Goal: Obtain resource: Download file/media

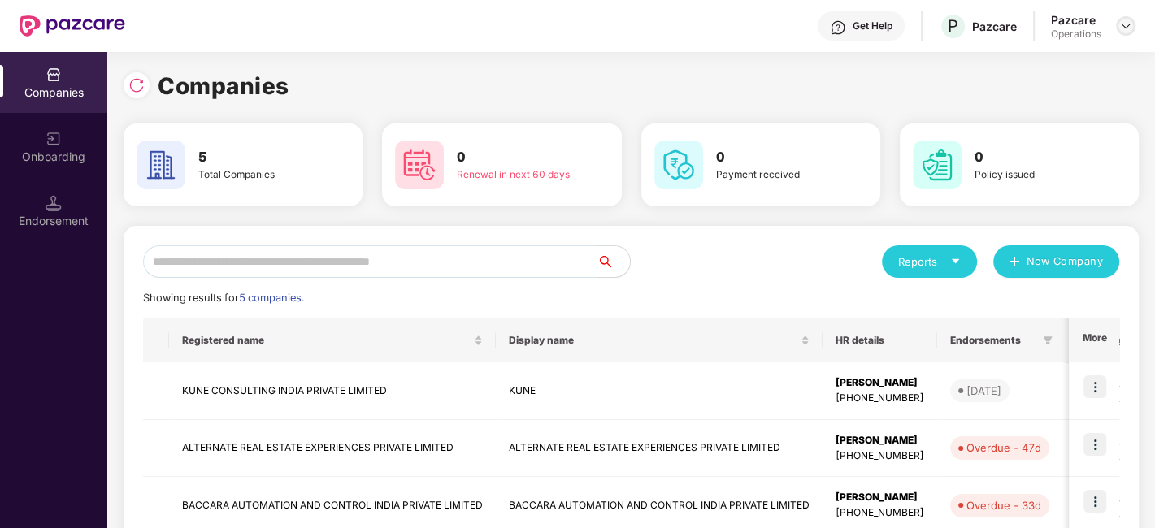
click at [1125, 24] on img at bounding box center [1125, 26] width 13 height 13
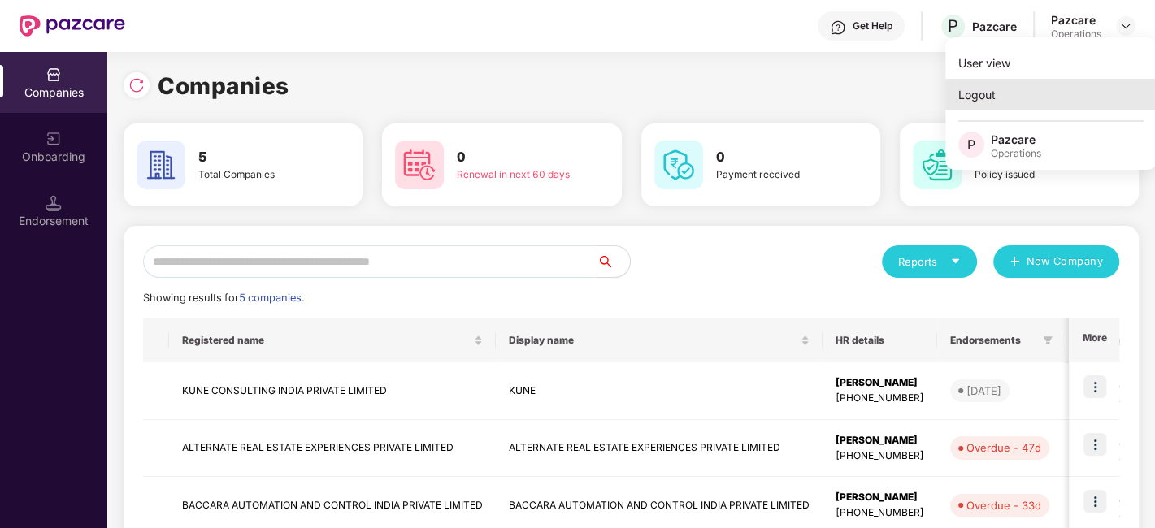
click at [952, 96] on div "Logout" at bounding box center [1050, 95] width 211 height 32
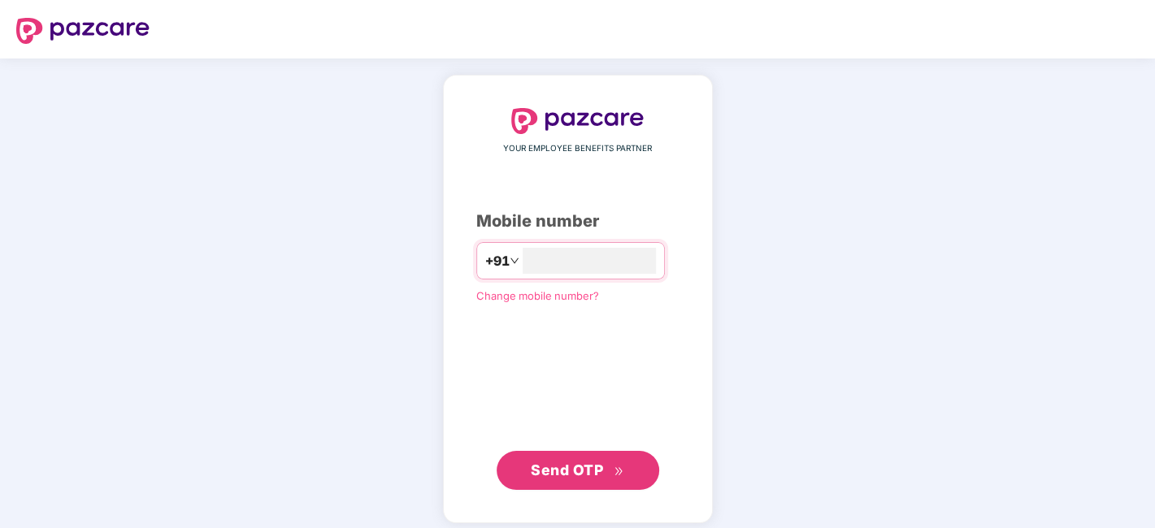
type input "**********"
click at [583, 461] on span "Send OTP" at bounding box center [567, 468] width 72 height 17
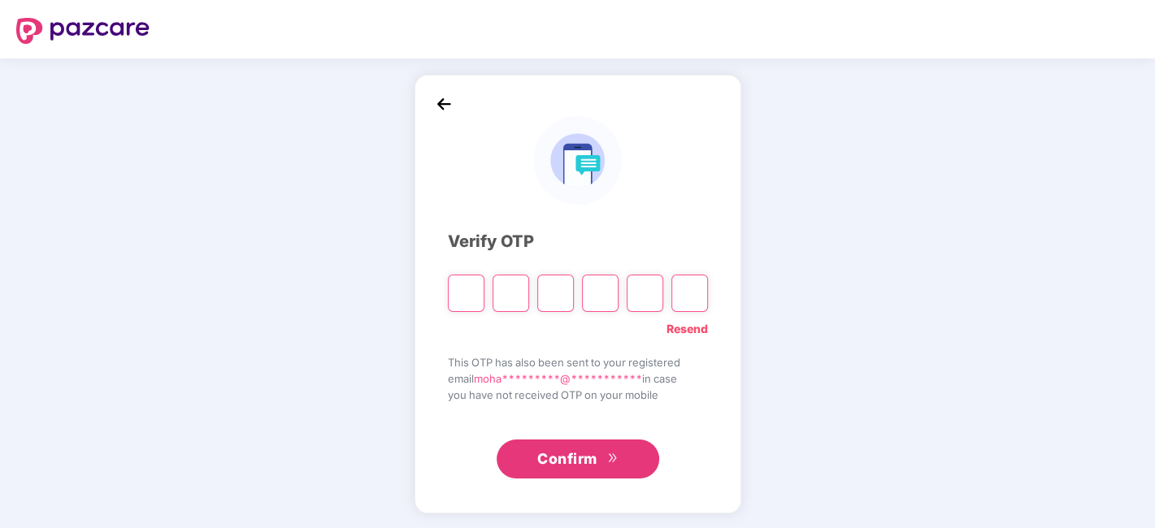
type input "*"
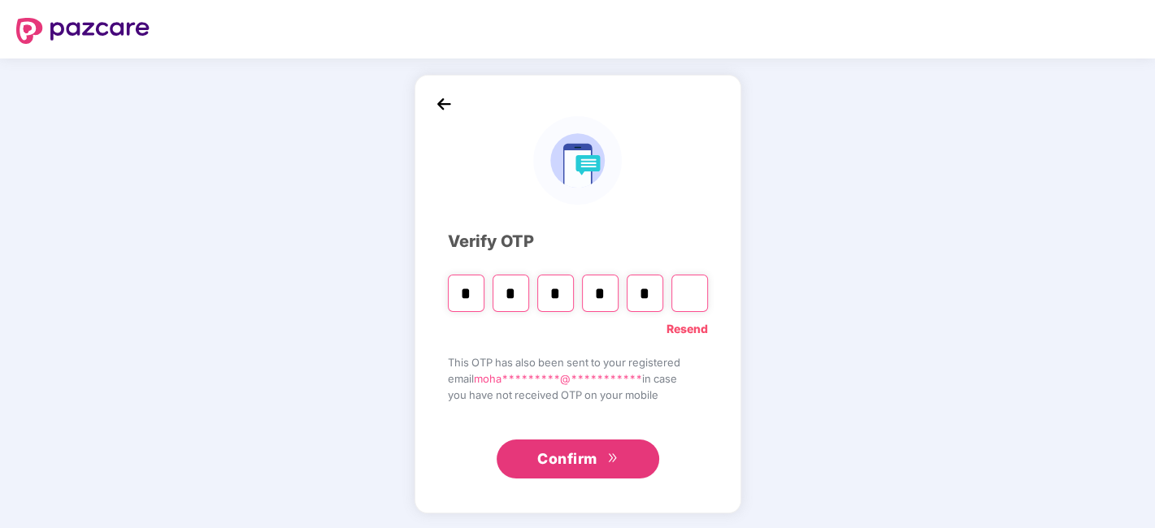
type input "*"
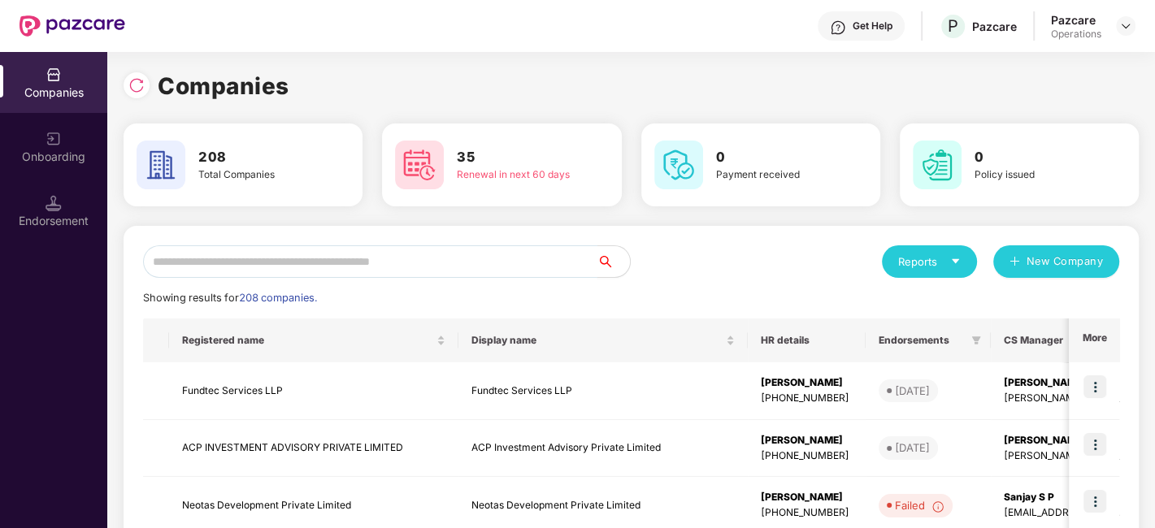
click at [420, 262] on input "text" at bounding box center [370, 261] width 454 height 33
paste input "**********"
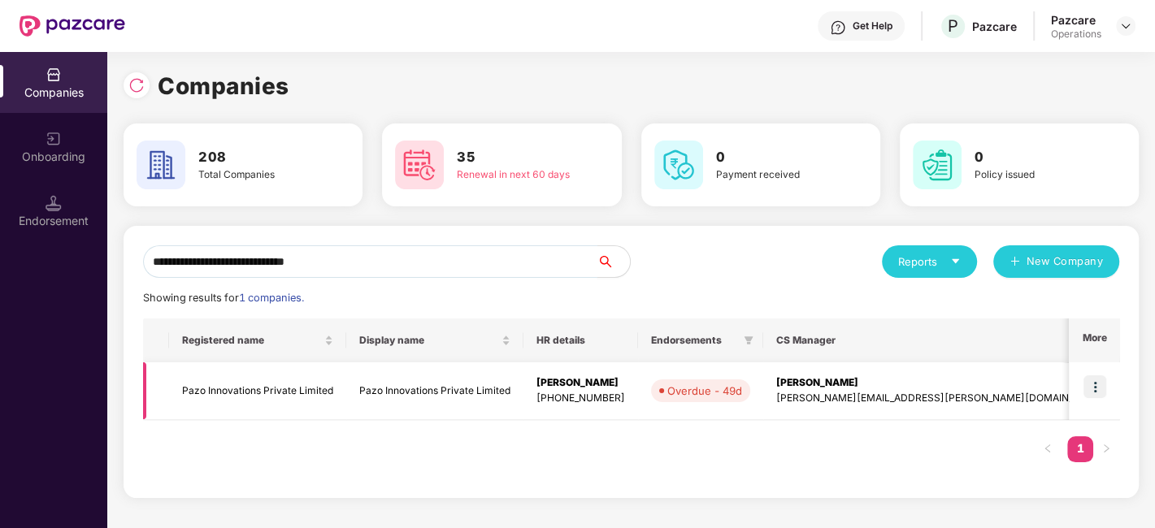
type input "**********"
click at [489, 393] on td "Pazo Innovations Private Limited" at bounding box center [434, 392] width 177 height 58
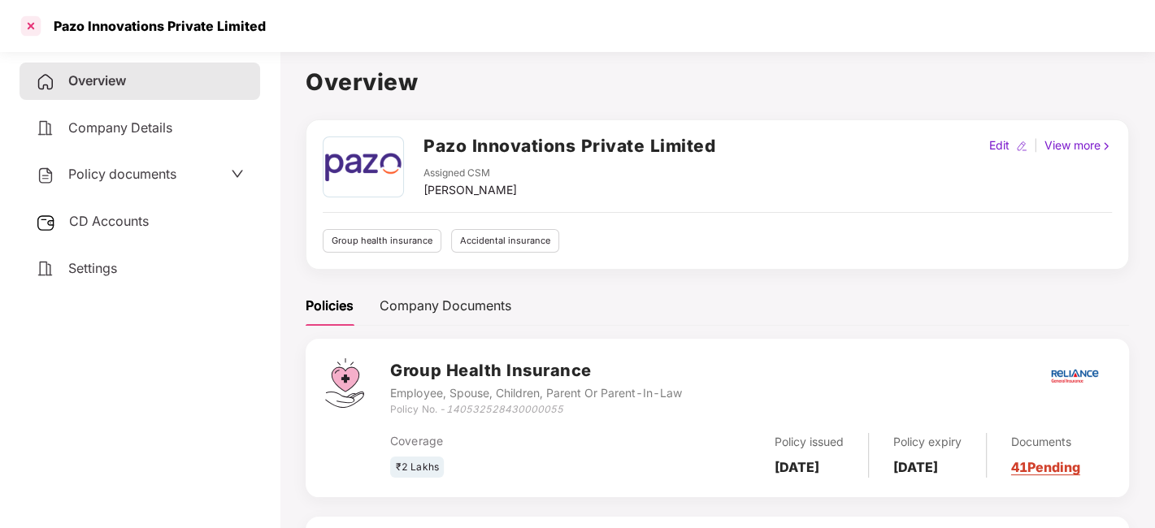
click at [23, 31] on div at bounding box center [31, 26] width 26 height 26
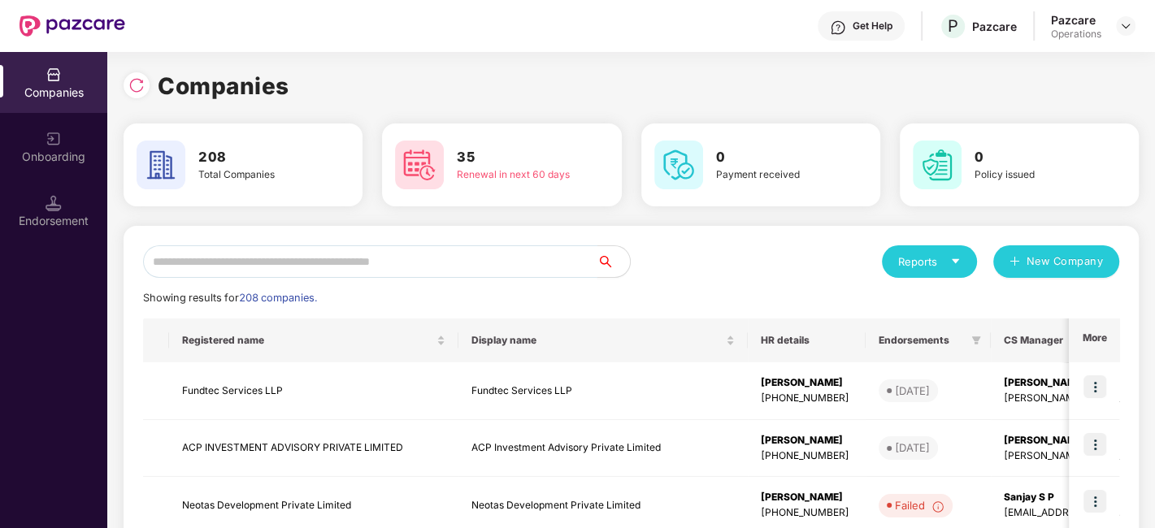
click at [371, 273] on input "text" at bounding box center [370, 261] width 454 height 33
paste input "**********"
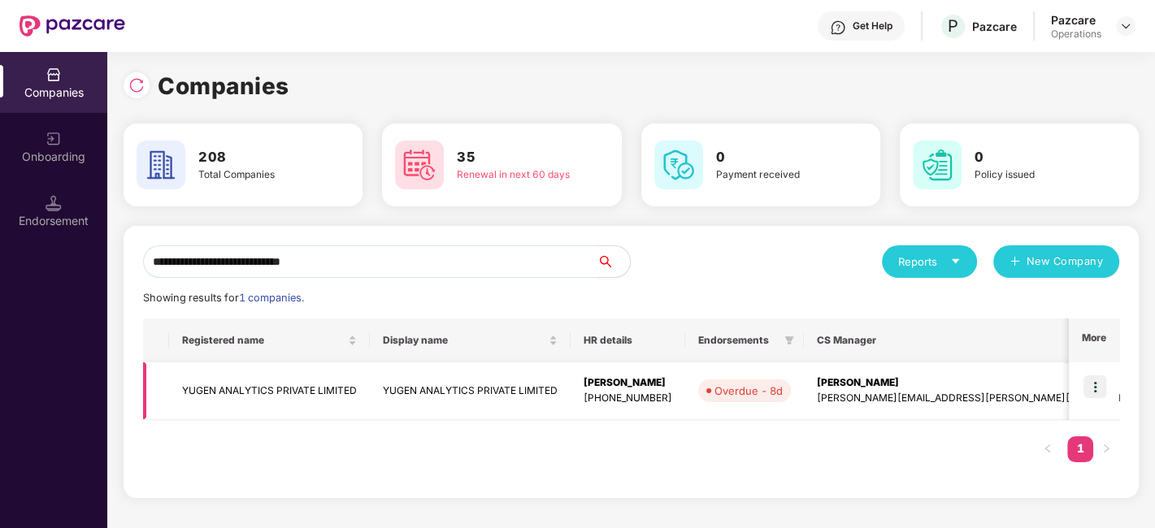
type input "**********"
click at [339, 396] on td "YUGEN ANALYTICS PRIVATE LIMITED" at bounding box center [269, 392] width 201 height 58
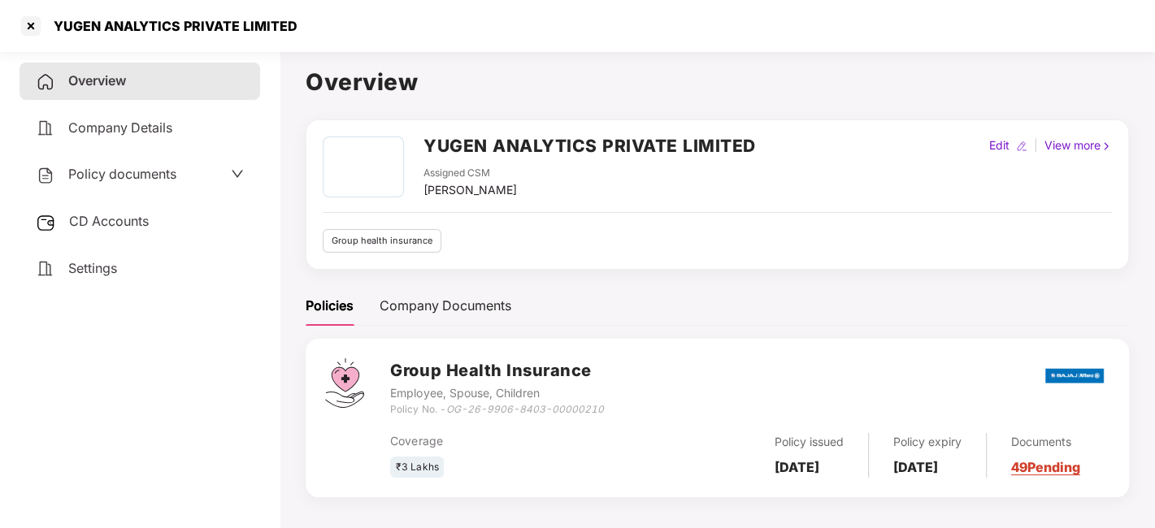
scroll to position [1, 0]
drag, startPoint x: 53, startPoint y: 22, endPoint x: 337, endPoint y: 20, distance: 284.5
click at [337, 20] on div "YUGEN ANALYTICS PRIVATE LIMITED" at bounding box center [577, 26] width 1155 height 52
copy div "YUGEN ANALYTICS PRIVATE LIMITED"
click at [158, 175] on span "Policy documents" at bounding box center [122, 174] width 108 height 16
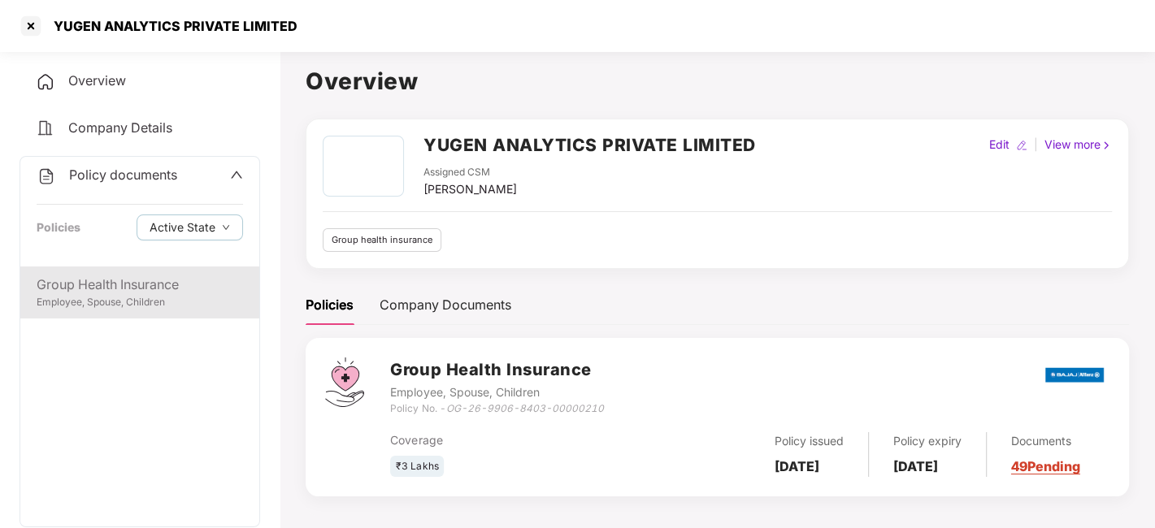
click at [137, 286] on div "Group Health Insurance" at bounding box center [140, 285] width 206 height 20
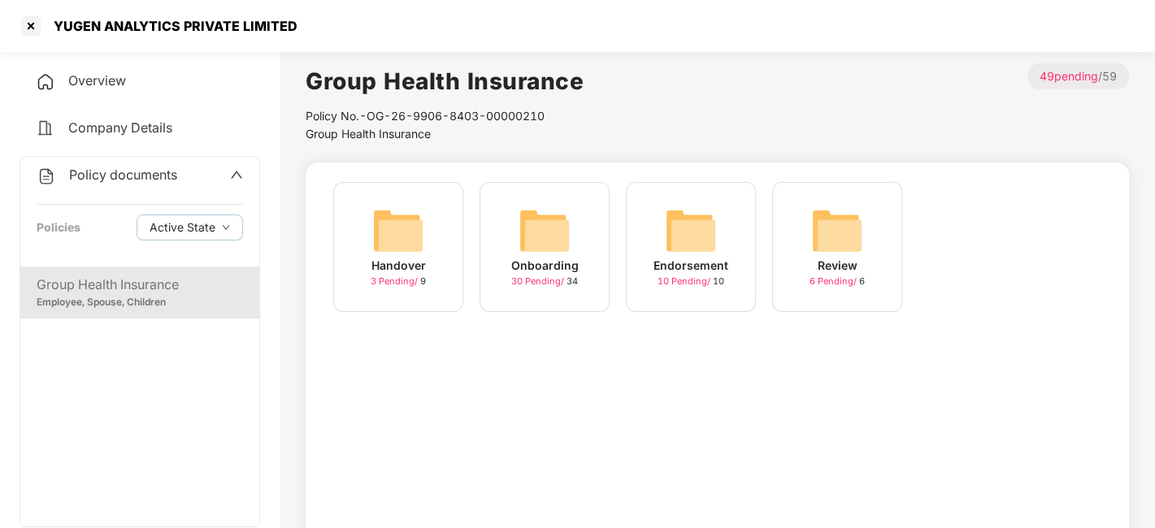
click at [541, 276] on span "30 Pending /" at bounding box center [538, 281] width 55 height 11
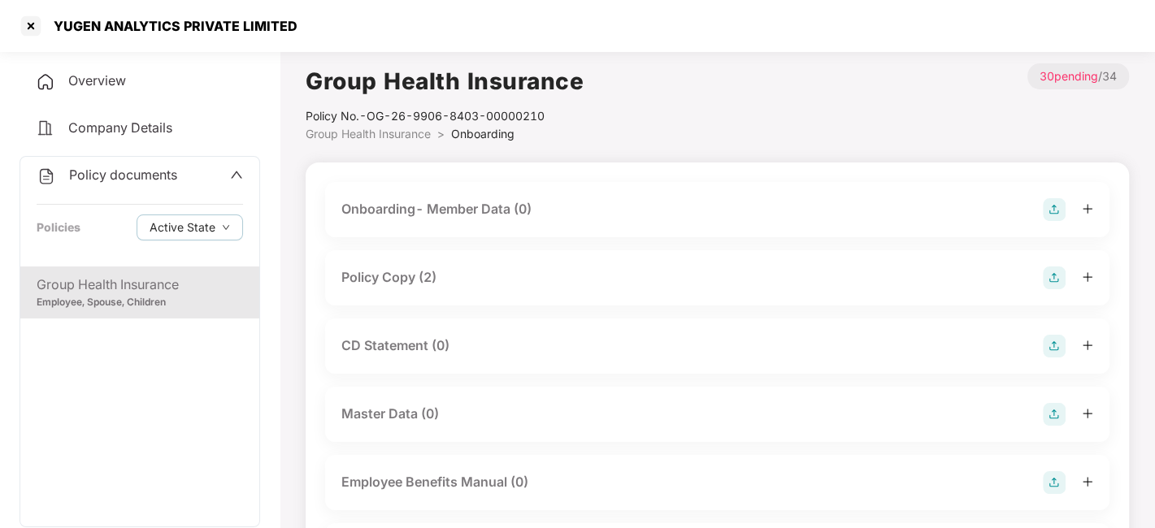
click at [420, 279] on div "Policy Copy (2)" at bounding box center [388, 277] width 95 height 20
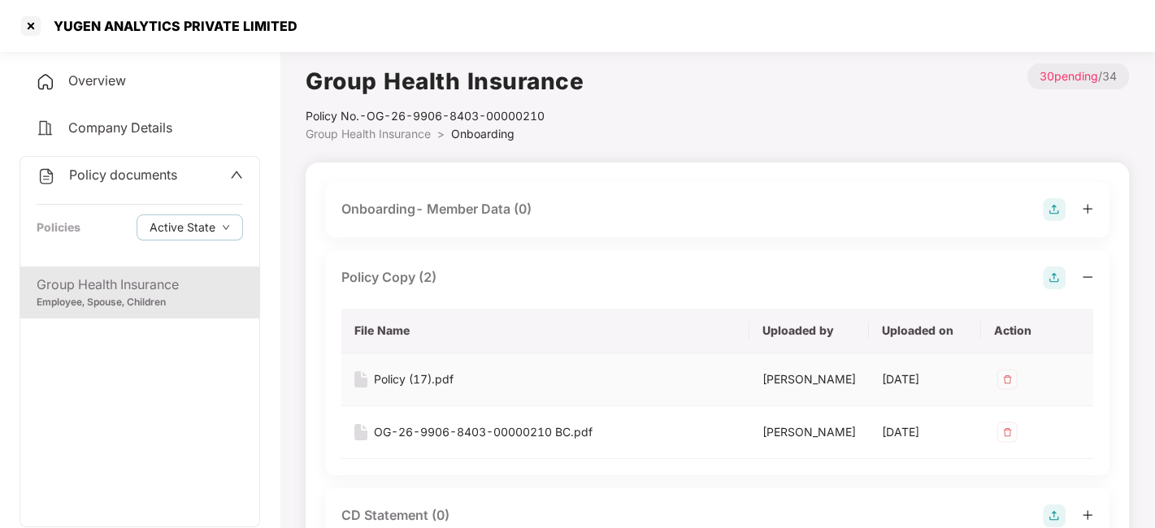
click at [383, 384] on div "Policy (17).pdf" at bounding box center [414, 380] width 80 height 18
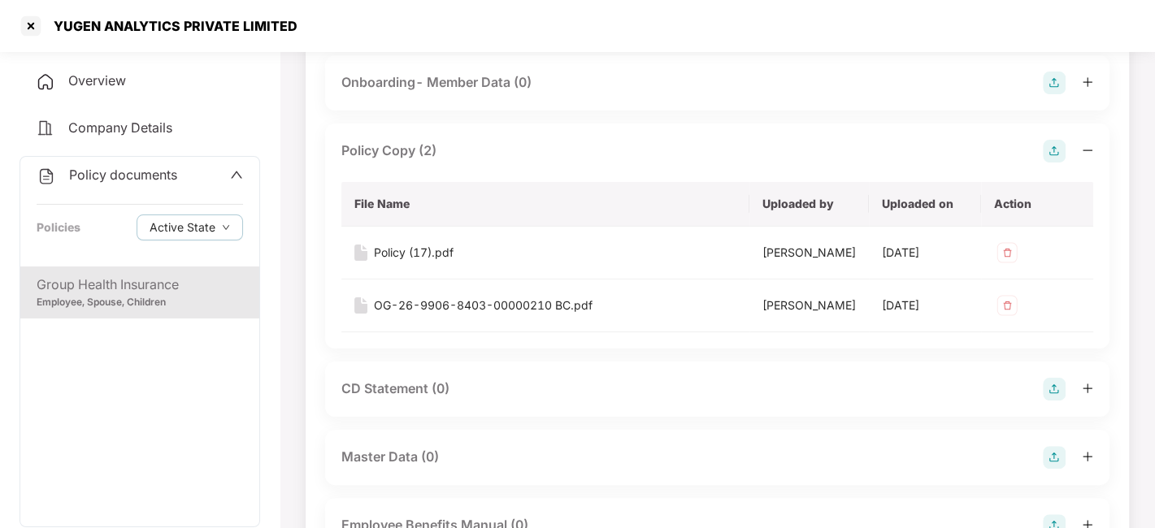
scroll to position [132, 0]
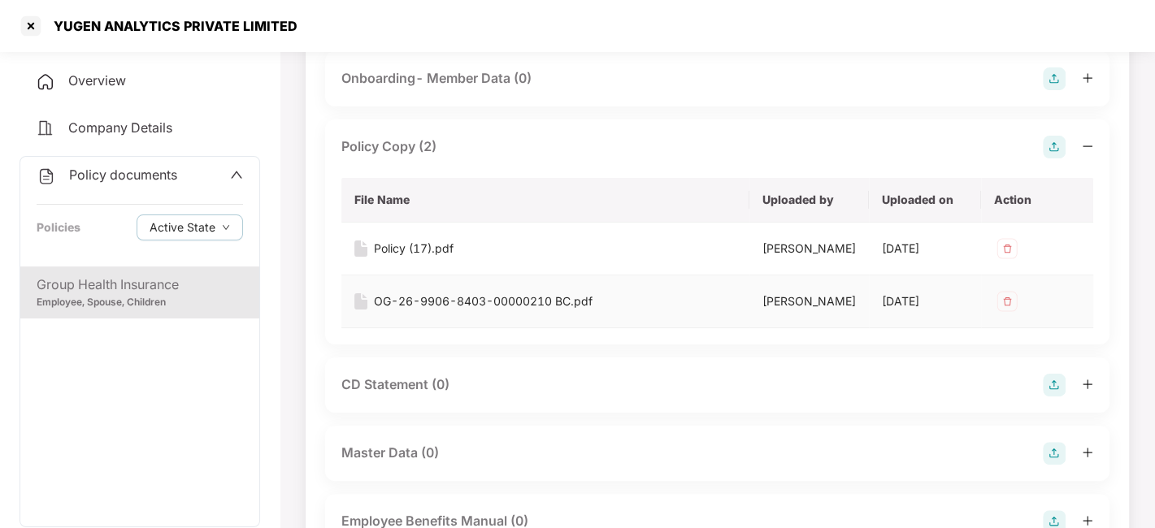
click at [432, 310] on div "OG-26-9906-8403-00000210 BC.pdf" at bounding box center [483, 302] width 219 height 18
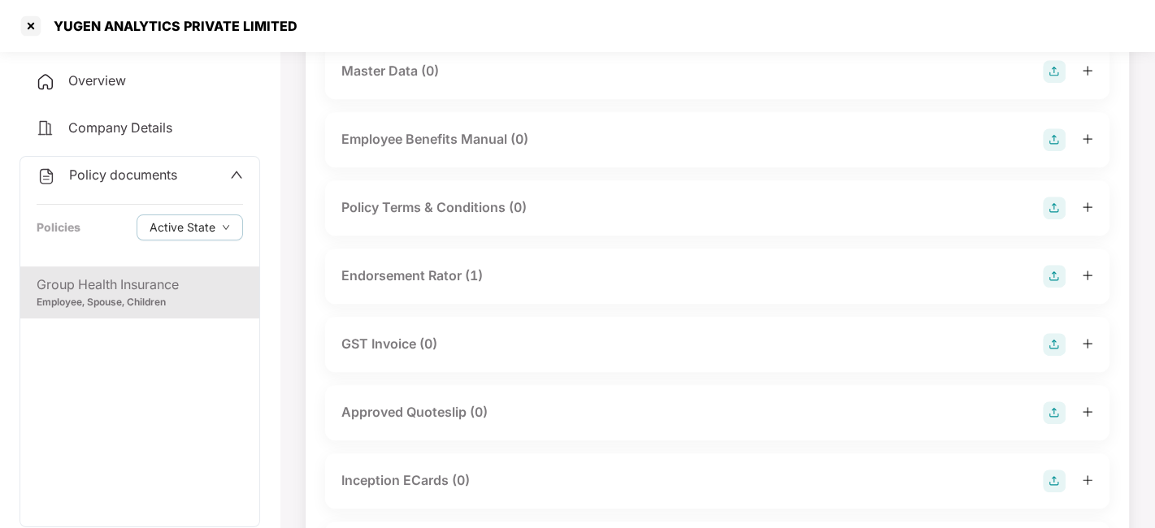
scroll to position [518, 0]
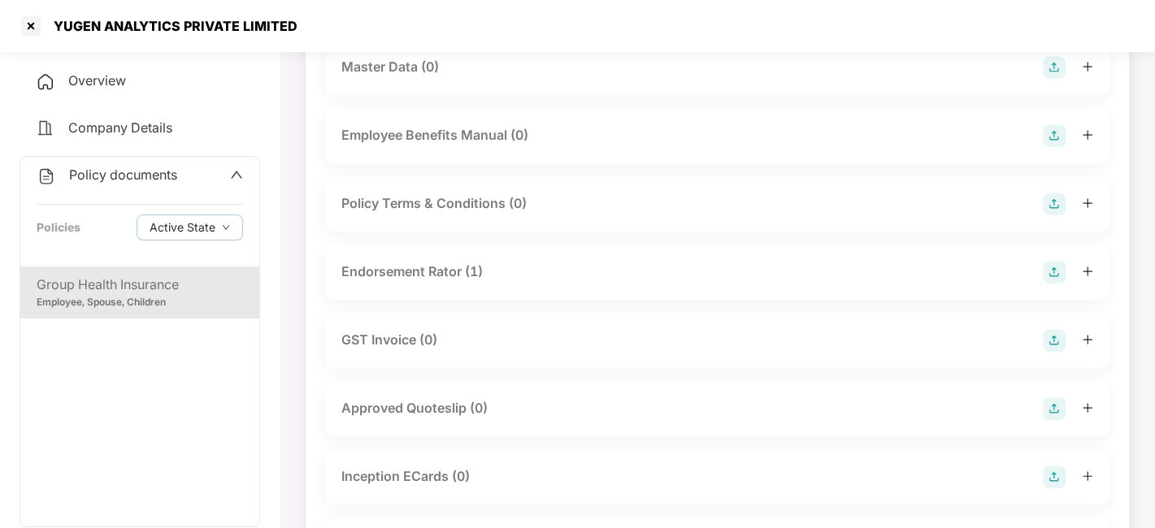
click at [422, 282] on div "Endorsement Rator (1)" at bounding box center [411, 272] width 141 height 20
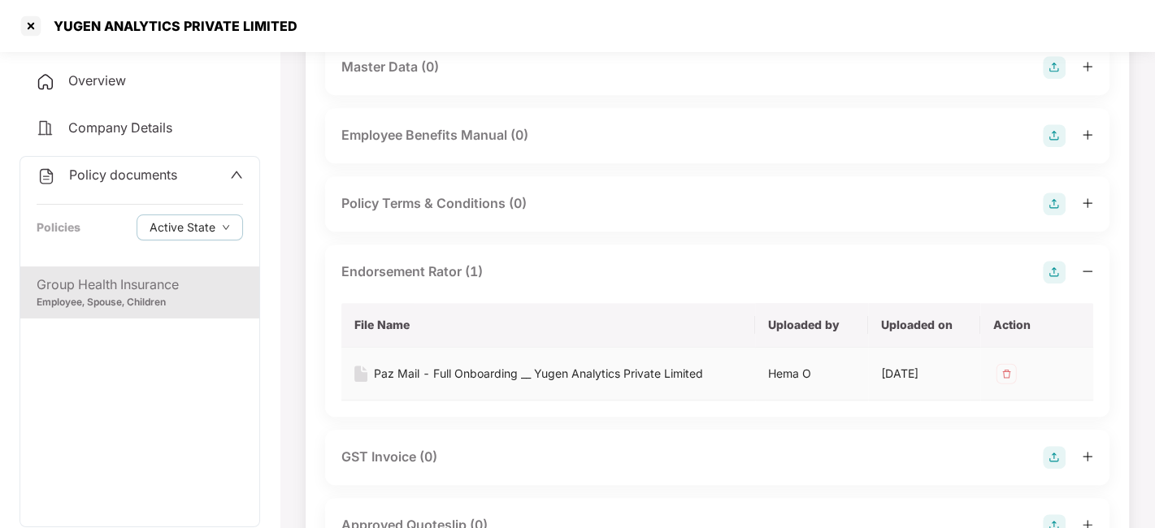
click at [463, 383] on div "Paz Mail - Full Onboarding __ Yugen Analytics Private Limited" at bounding box center [538, 374] width 329 height 18
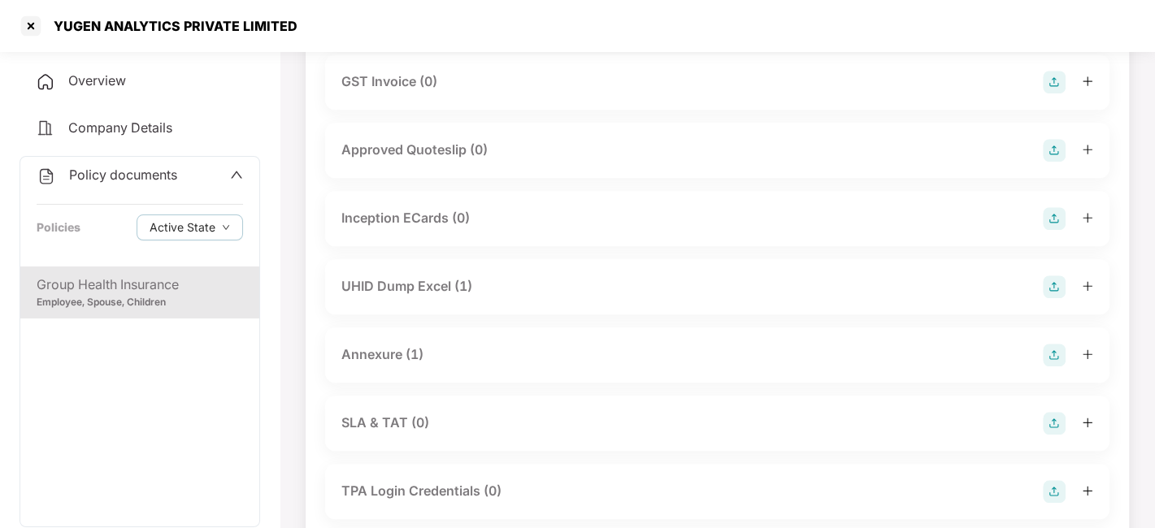
scroll to position [896, 0]
click at [430, 294] on div "UHID Dump Excel (1)" at bounding box center [406, 284] width 131 height 20
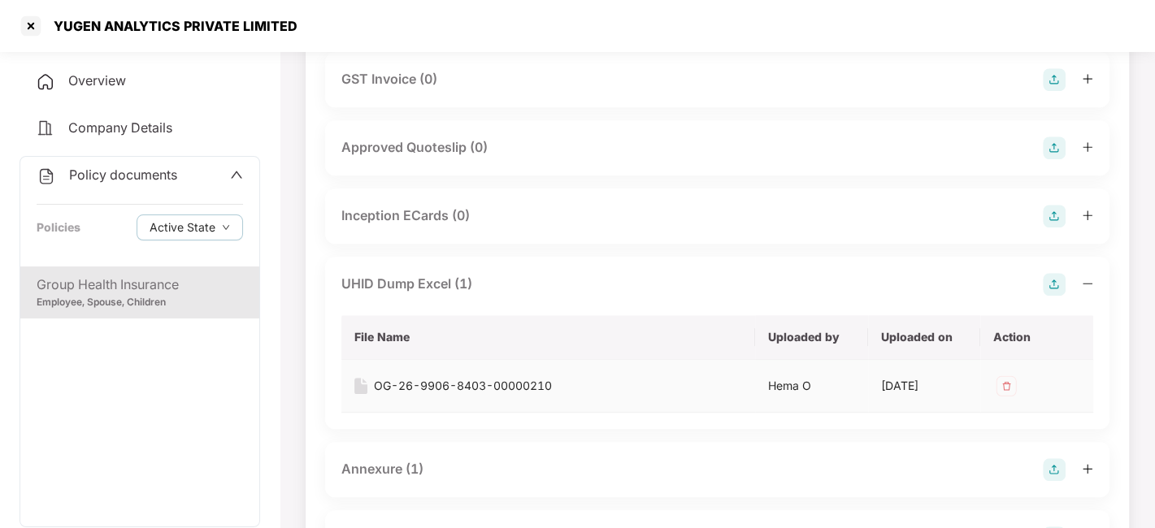
click at [471, 395] on div "OG-26-9906-8403-00000210" at bounding box center [463, 386] width 178 height 18
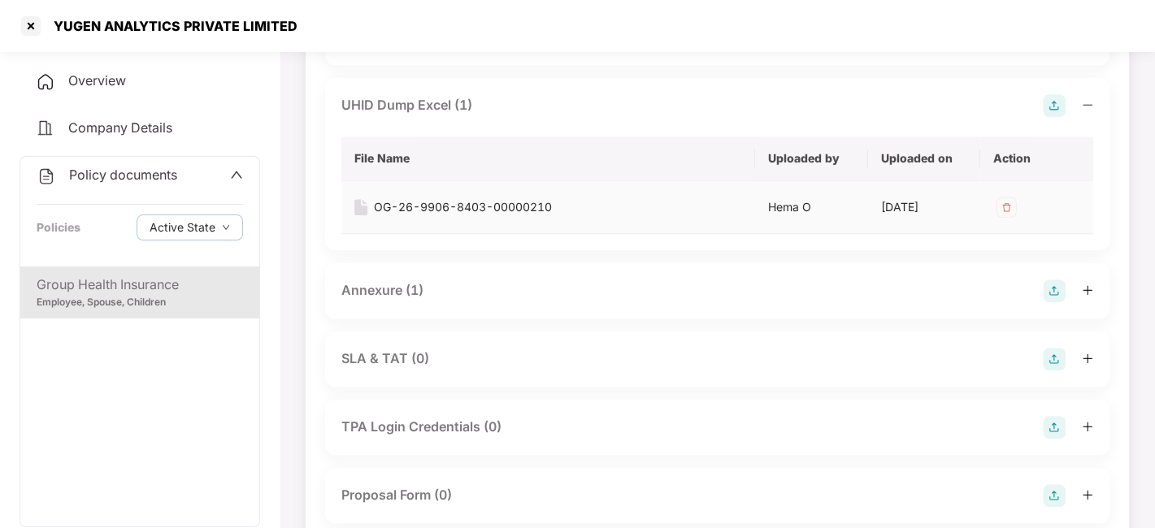
scroll to position [1075, 0]
click at [385, 300] on div "Annexure (1)" at bounding box center [382, 290] width 82 height 20
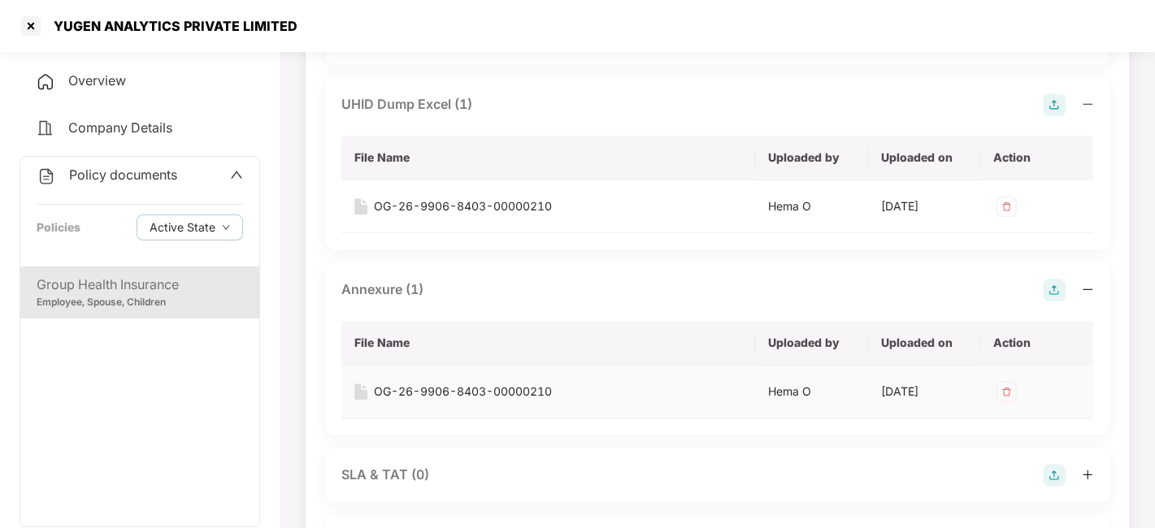
click at [449, 401] on div "OG-26-9906-8403-00000210" at bounding box center [463, 392] width 178 height 18
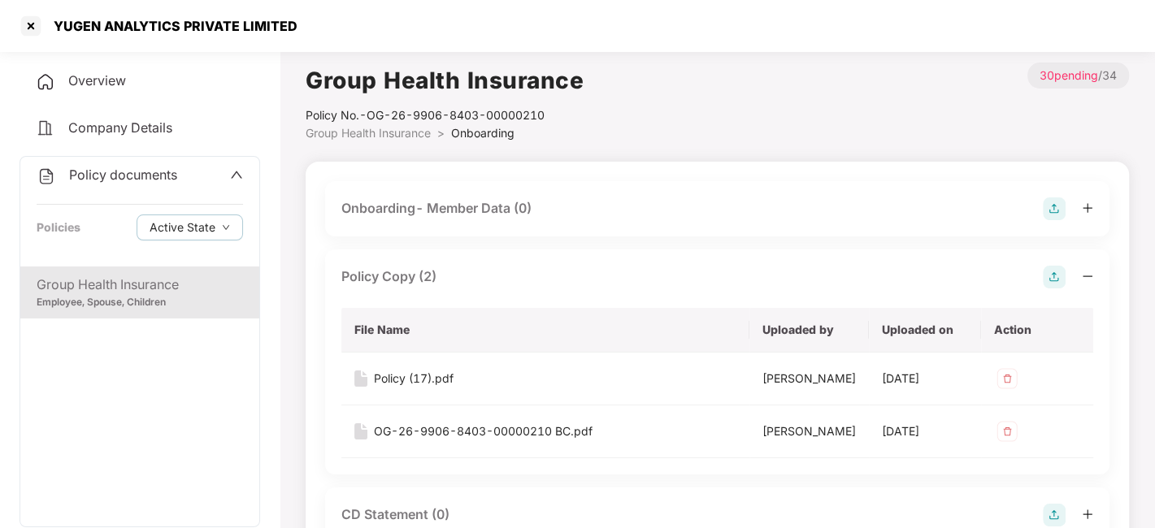
scroll to position [0, 0]
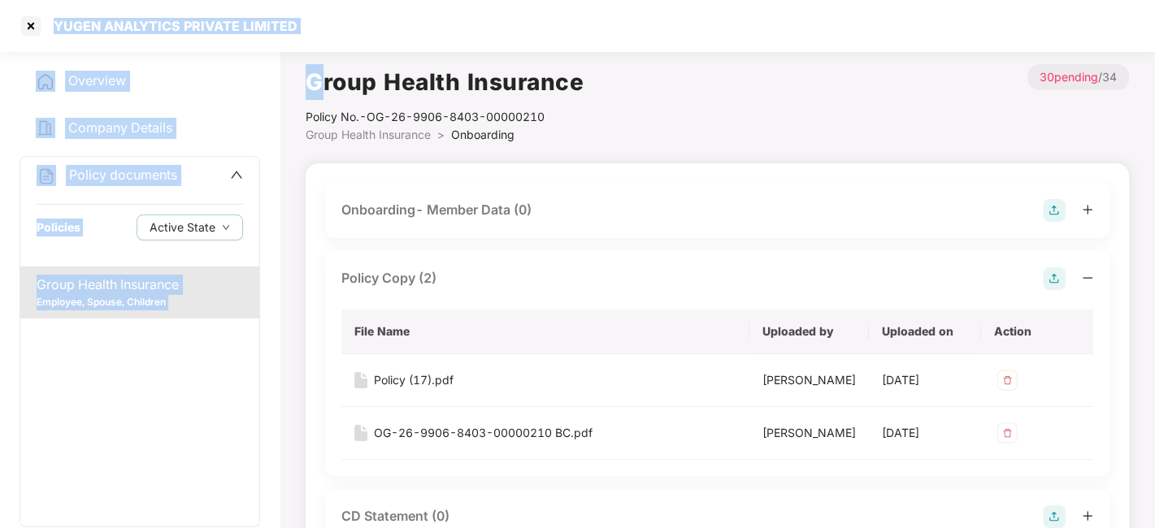
drag, startPoint x: 53, startPoint y: 24, endPoint x: 318, endPoint y: -3, distance: 266.3
click at [318, 0] on html "YUGEN ANALYTICS PRIVATE LIMITED Overview Company Details Policy documents Polic…" at bounding box center [577, 264] width 1155 height 528
click at [302, 19] on div "YUGEN ANALYTICS PRIVATE LIMITED" at bounding box center [577, 26] width 1155 height 52
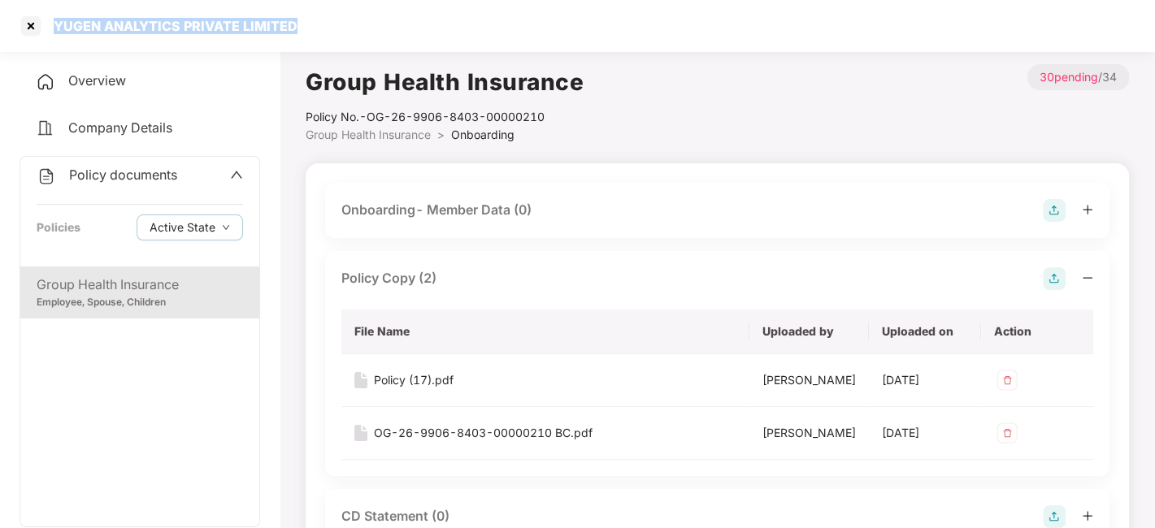
drag, startPoint x: 302, startPoint y: 19, endPoint x: 55, endPoint y: 24, distance: 246.3
click at [55, 24] on div "YUGEN ANALYTICS PRIVATE LIMITED" at bounding box center [577, 26] width 1155 height 52
copy div "YUGEN ANALYTICS PRIVATE LIMITED"
click at [228, 175] on div "Policy documents" at bounding box center [140, 175] width 206 height 21
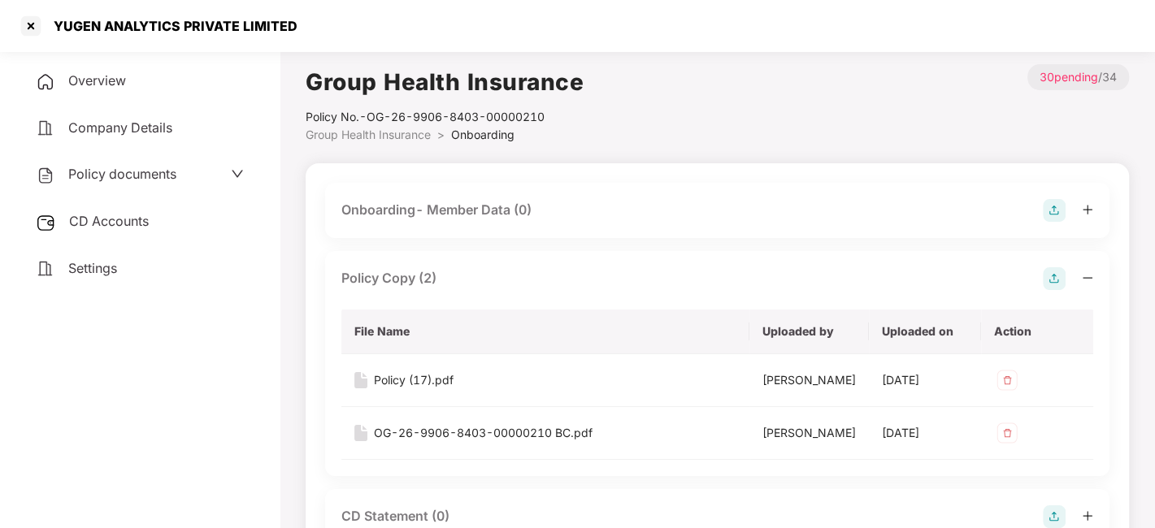
click at [114, 224] on span "CD Accounts" at bounding box center [109, 221] width 80 height 16
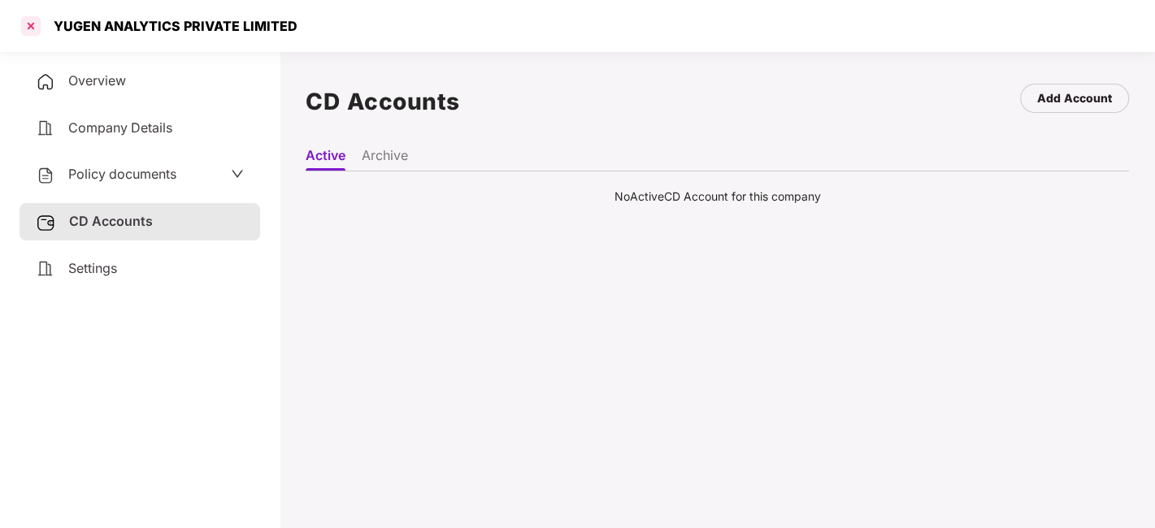
click at [30, 25] on div at bounding box center [31, 26] width 26 height 26
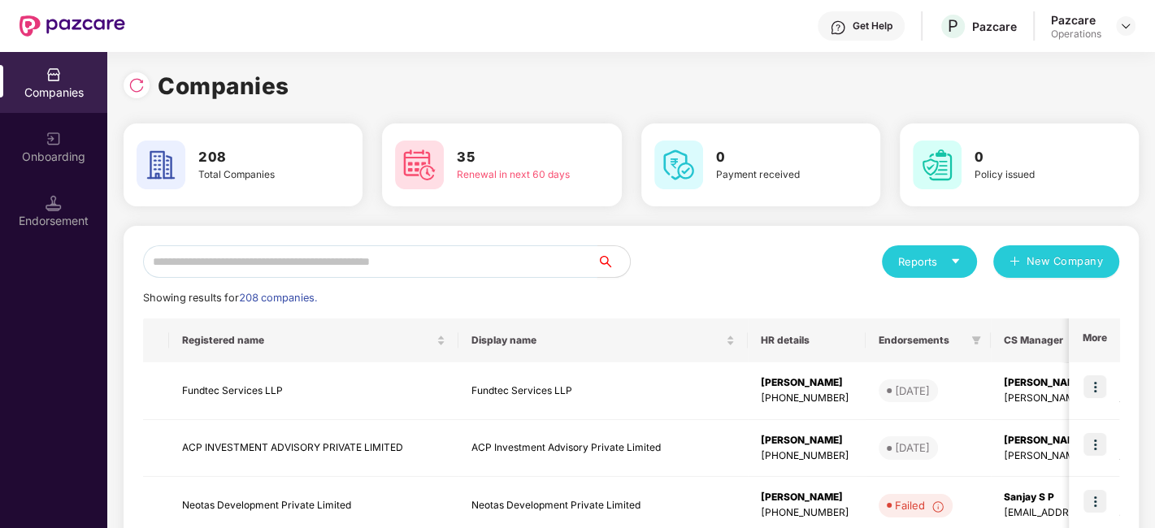
click at [297, 257] on input "text" at bounding box center [370, 261] width 454 height 33
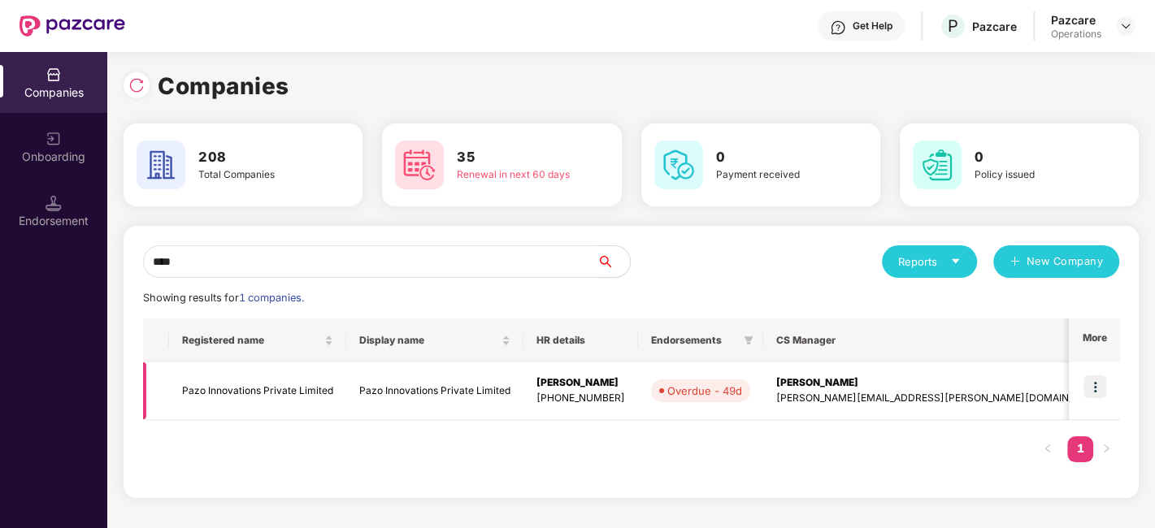
type input "****"
click at [230, 391] on td "Pazo Innovations Private Limited" at bounding box center [257, 392] width 177 height 58
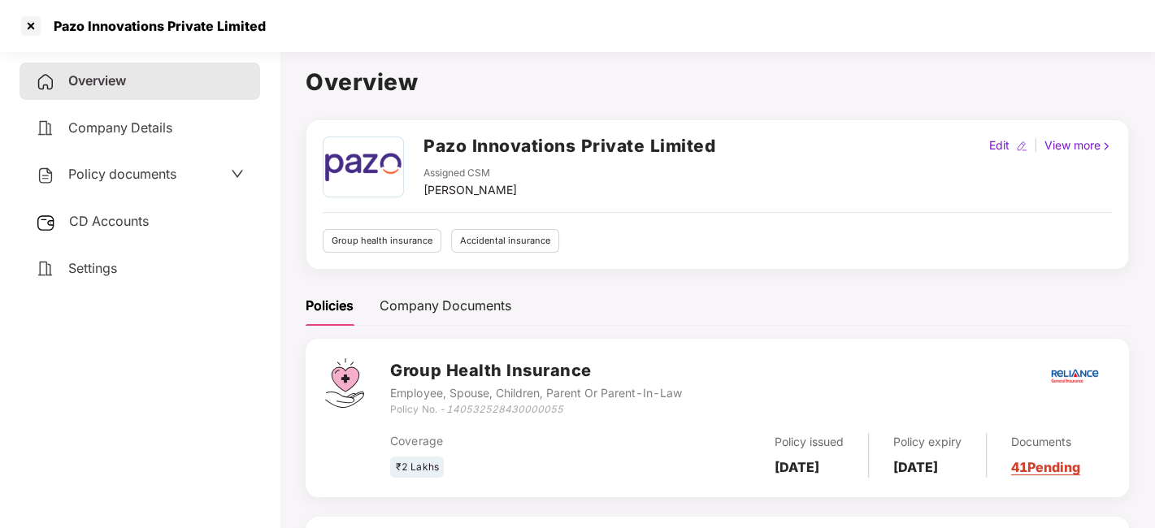
click at [122, 173] on span "Policy documents" at bounding box center [122, 174] width 108 height 16
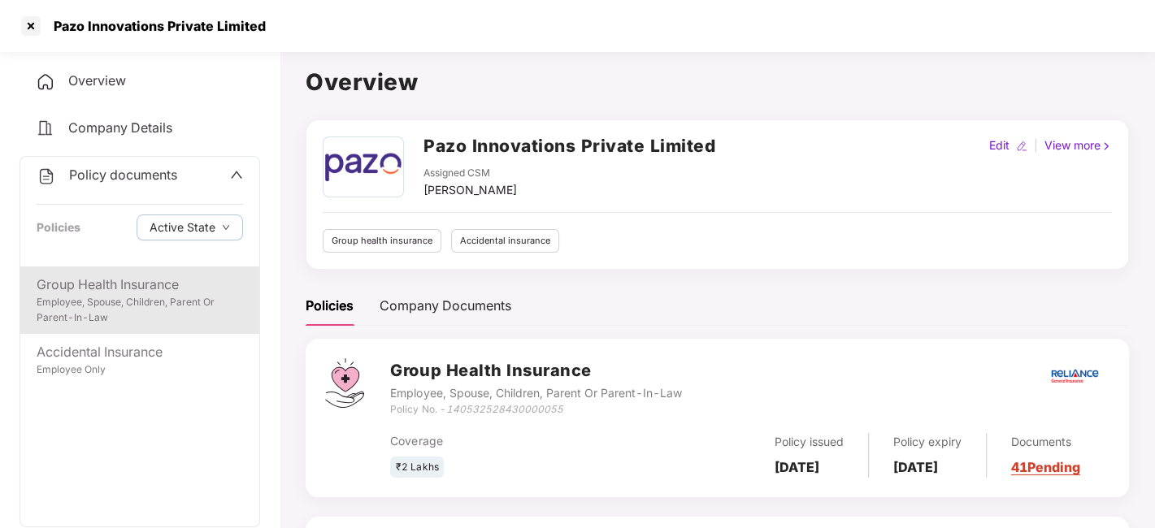
click at [129, 296] on div "Employee, Spouse, Children, Parent Or Parent-In-Law" at bounding box center [140, 310] width 206 height 31
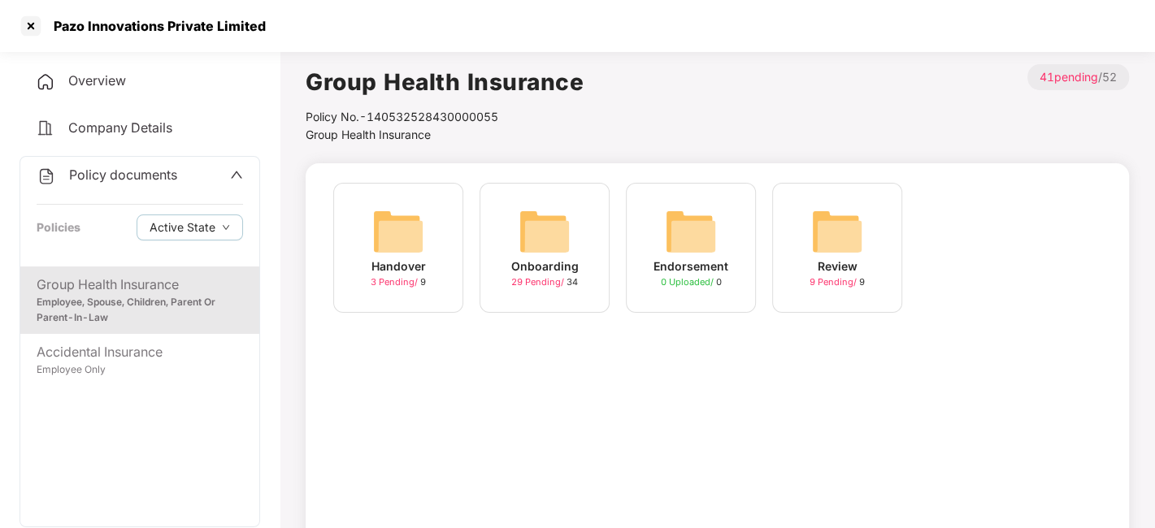
click at [545, 282] on span "29 Pending /" at bounding box center [538, 281] width 55 height 11
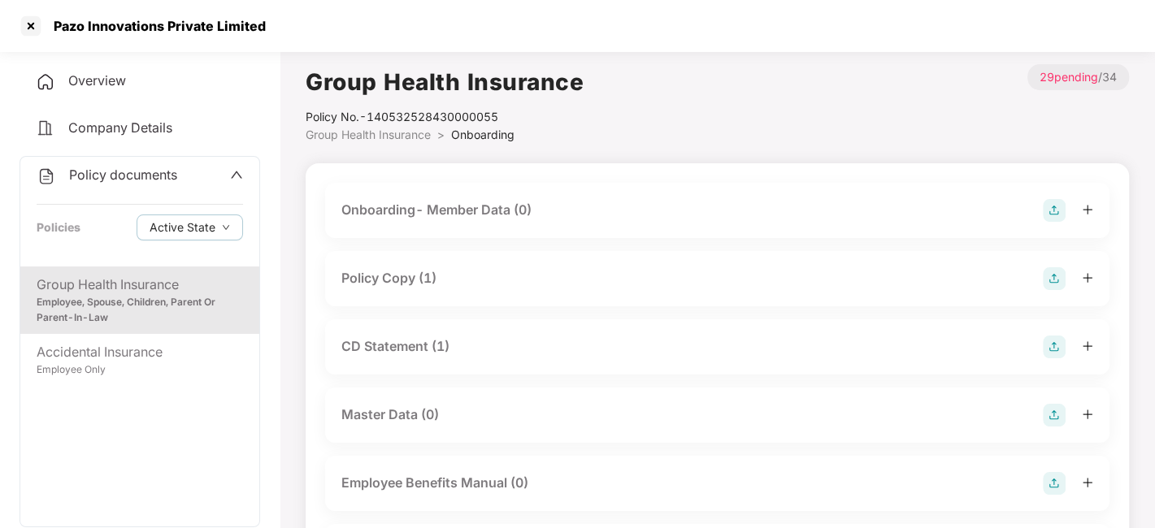
click at [478, 282] on div "Policy Copy (1)" at bounding box center [717, 278] width 752 height 23
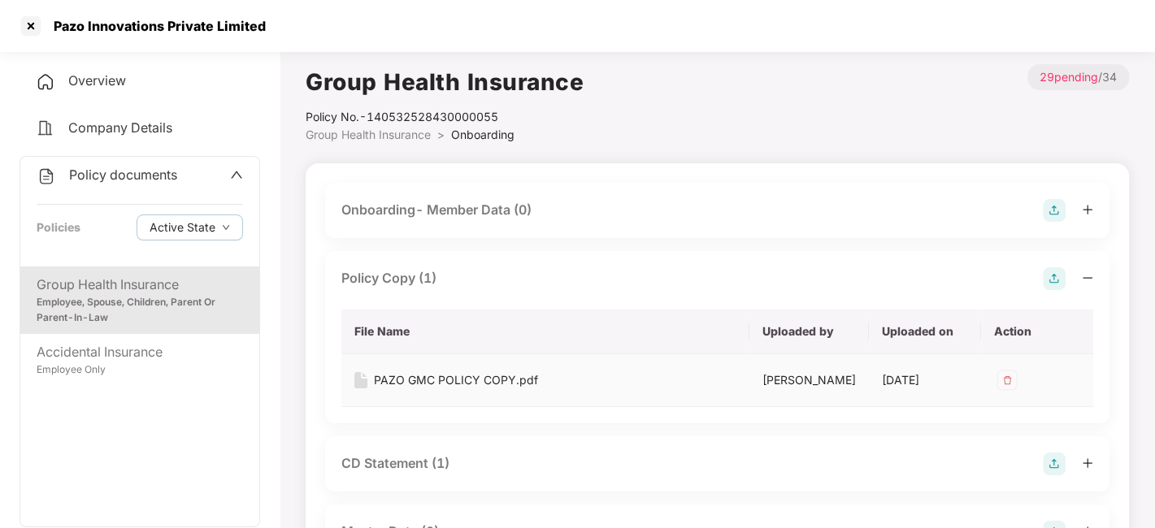
click at [427, 372] on div "PAZO GMC POLICY COPY.pdf" at bounding box center [456, 380] width 164 height 18
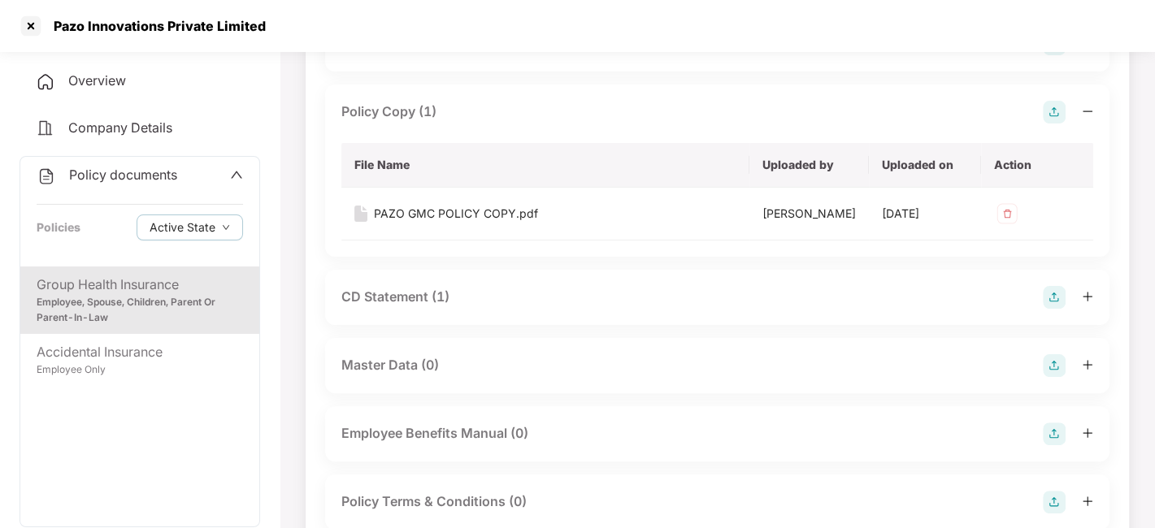
scroll to position [169, 0]
click at [416, 305] on div "CD Statement (1)" at bounding box center [395, 294] width 108 height 20
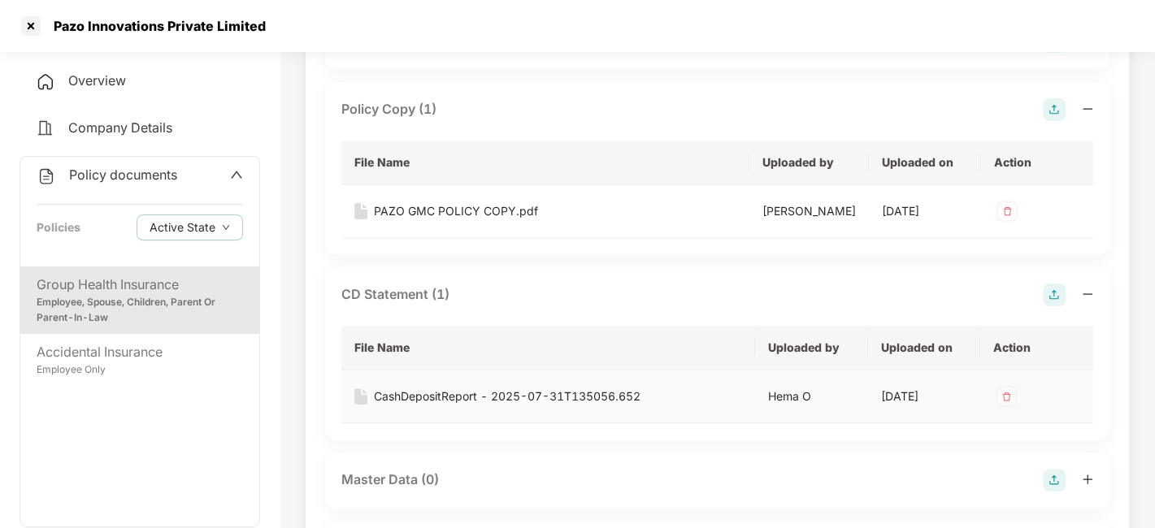
click at [438, 406] on div "CashDepositReport - 2025-07-31T135056.652" at bounding box center [507, 397] width 267 height 18
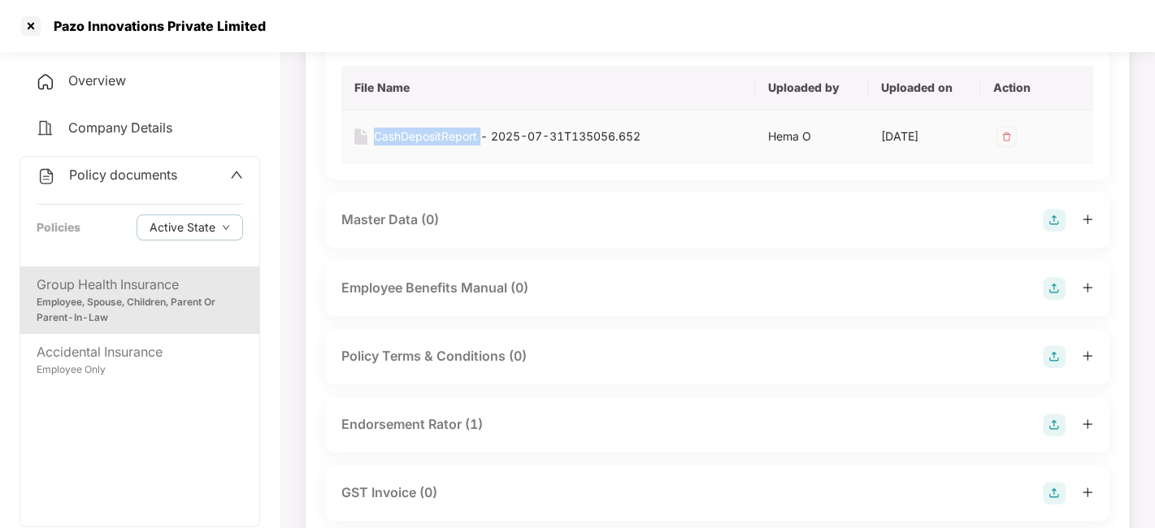
scroll to position [439, 0]
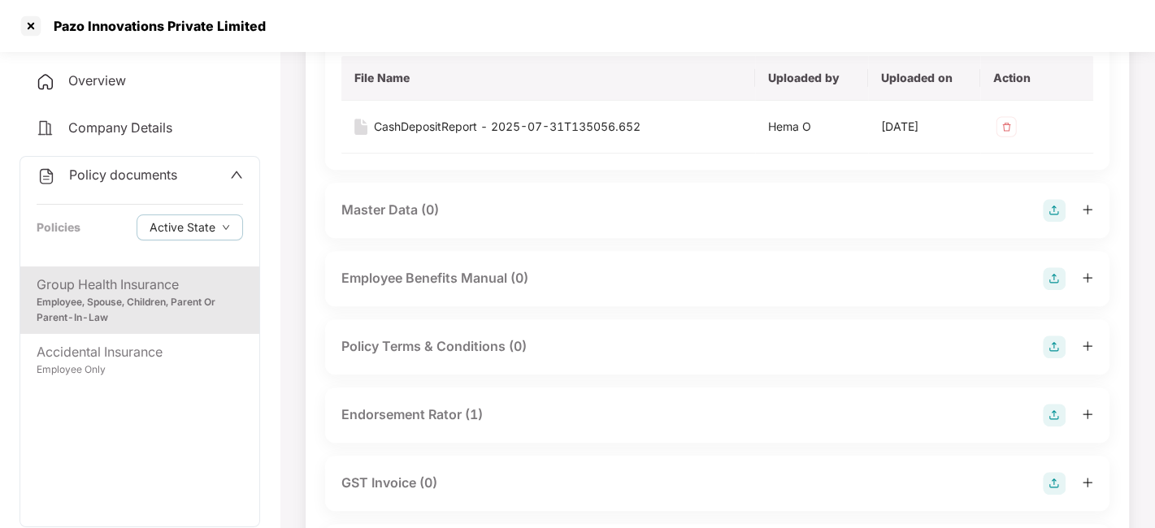
click at [435, 425] on div "Endorsement Rator (1)" at bounding box center [411, 415] width 141 height 20
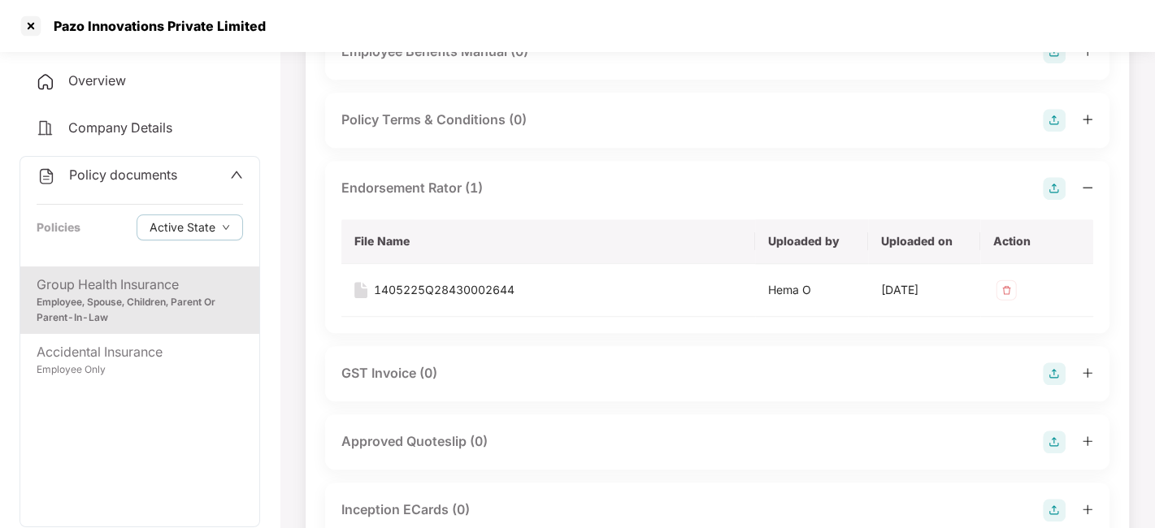
scroll to position [666, 0]
click at [443, 298] on div "1405225Q28430002644" at bounding box center [444, 289] width 141 height 18
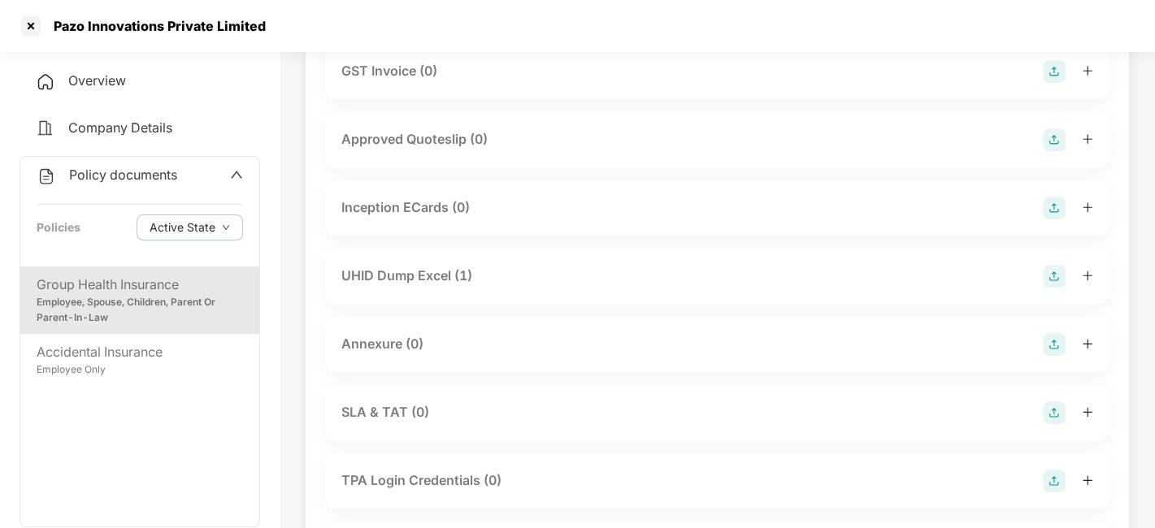
scroll to position [969, 0]
click at [411, 285] on div "UHID Dump Excel (1)" at bounding box center [406, 275] width 131 height 20
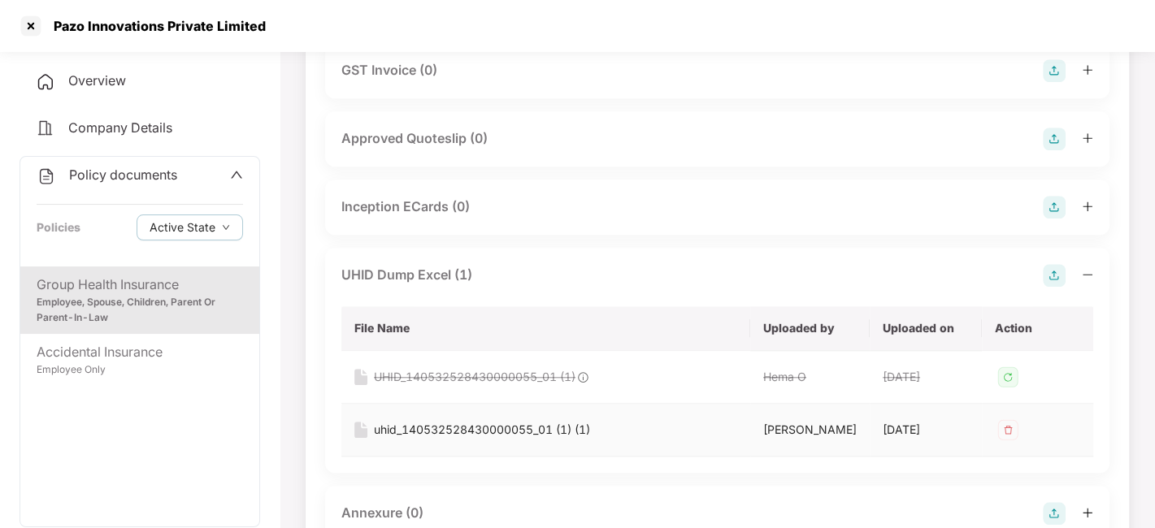
click at [455, 439] on div "uhid_140532528430000055_01 (1) (1)" at bounding box center [482, 430] width 216 height 18
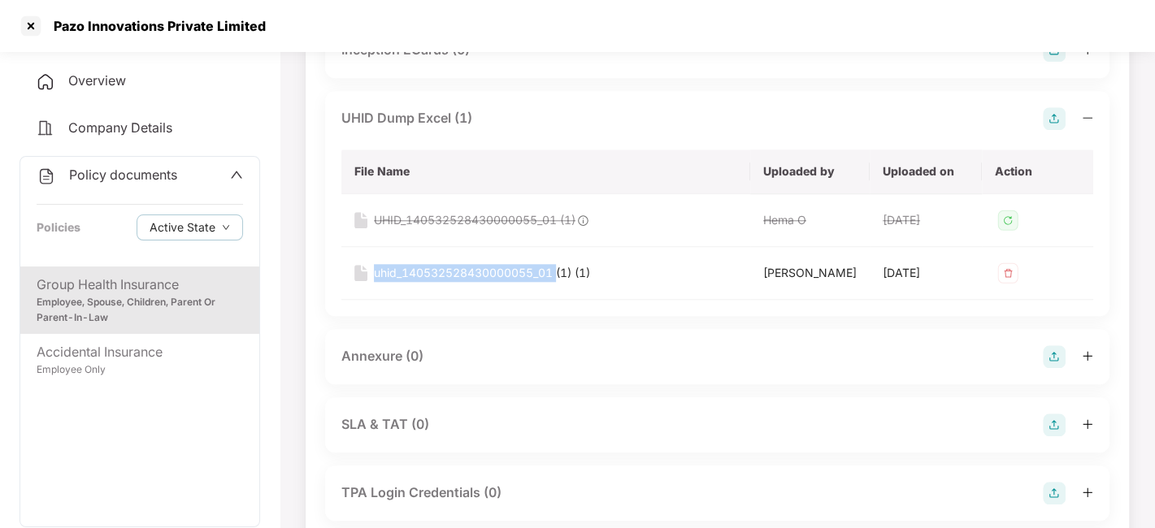
scroll to position [1417, 0]
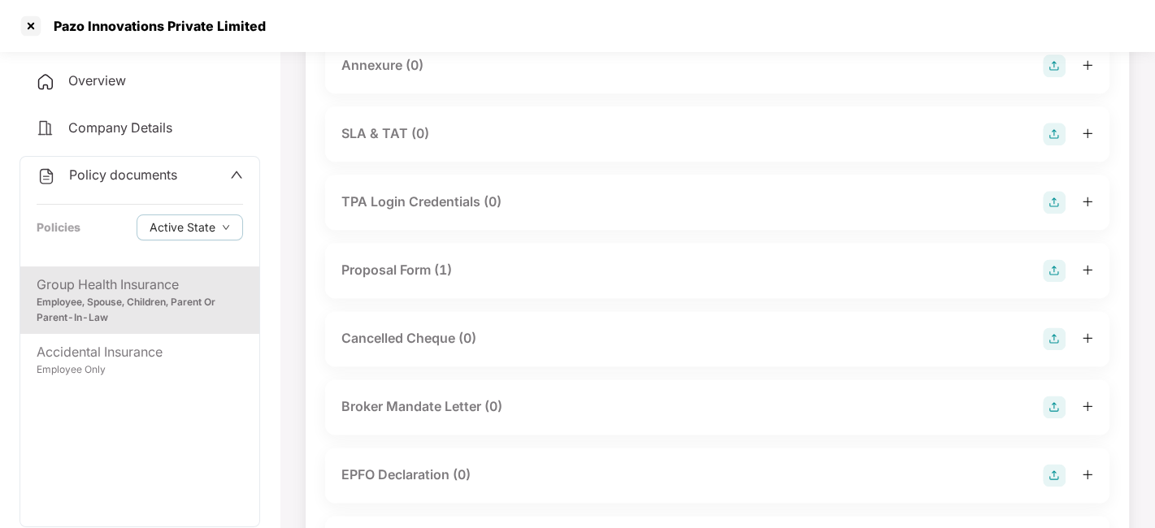
click at [380, 280] on div "Proposal Form (1)" at bounding box center [396, 270] width 111 height 20
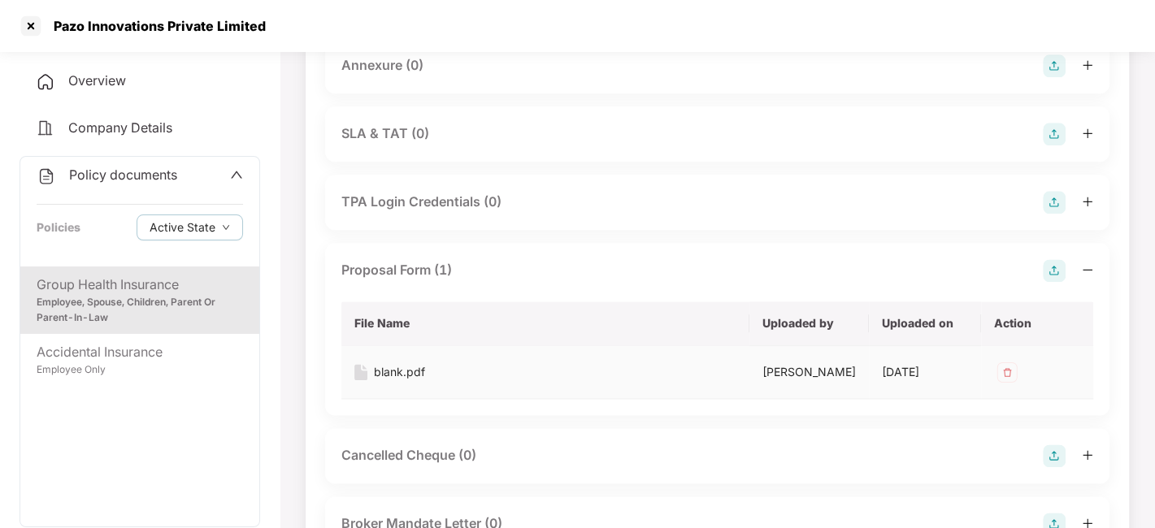
click at [408, 381] on div "blank.pdf" at bounding box center [399, 372] width 51 height 18
click at [225, 179] on div "Policy documents" at bounding box center [140, 175] width 206 height 21
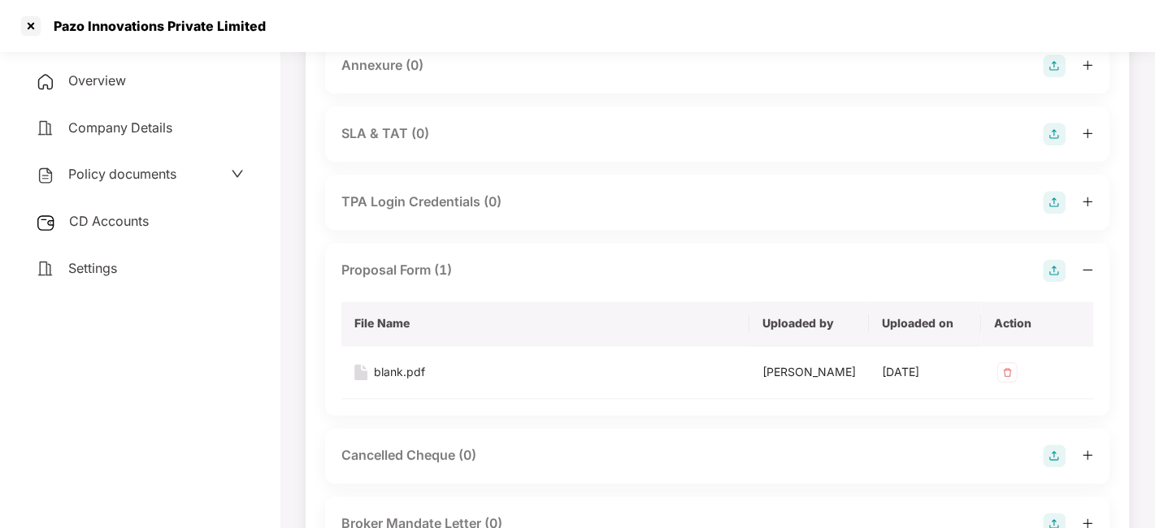
click at [135, 219] on span "CD Accounts" at bounding box center [109, 221] width 80 height 16
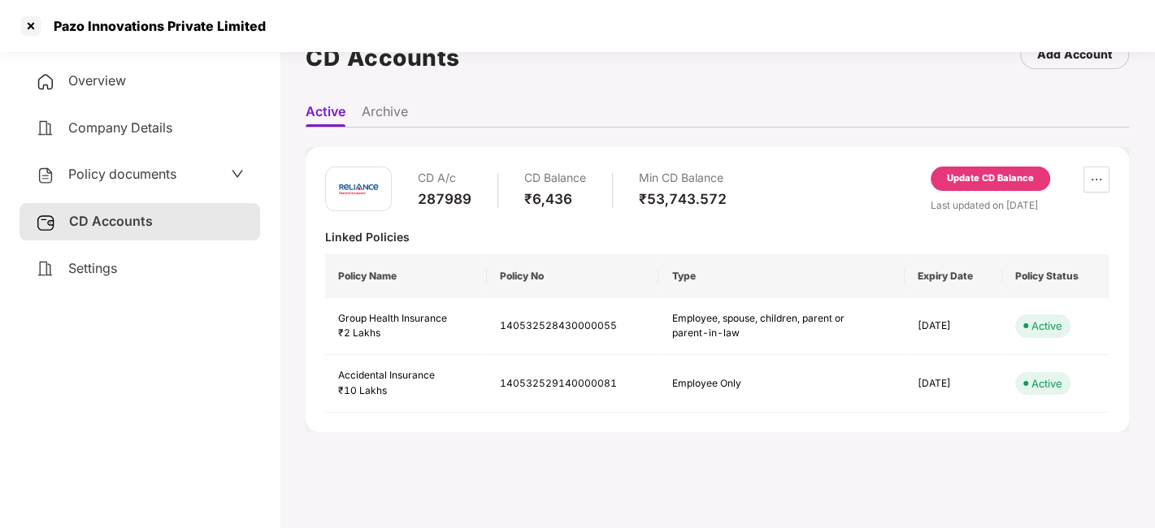
scroll to position [0, 0]
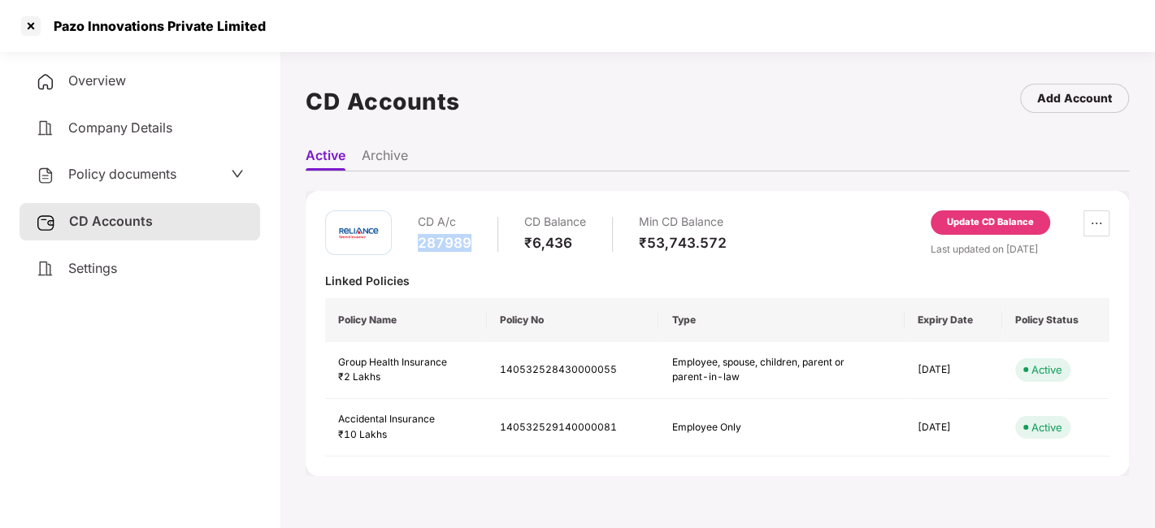
drag, startPoint x: 419, startPoint y: 239, endPoint x: 488, endPoint y: 250, distance: 69.1
click at [488, 250] on div "CD A/c 287989 CD Balance ₹6,436 Min CD Balance ₹53,743.572" at bounding box center [572, 234] width 309 height 46
copy div "287989"
click at [156, 180] on span "Policy documents" at bounding box center [122, 174] width 108 height 16
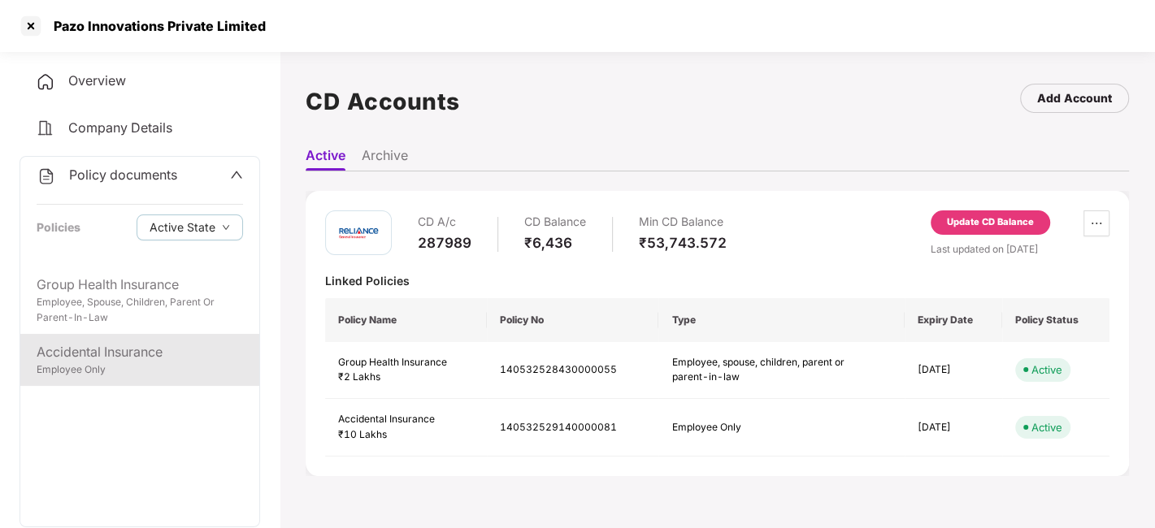
click at [120, 366] on div "Employee Only" at bounding box center [140, 370] width 206 height 15
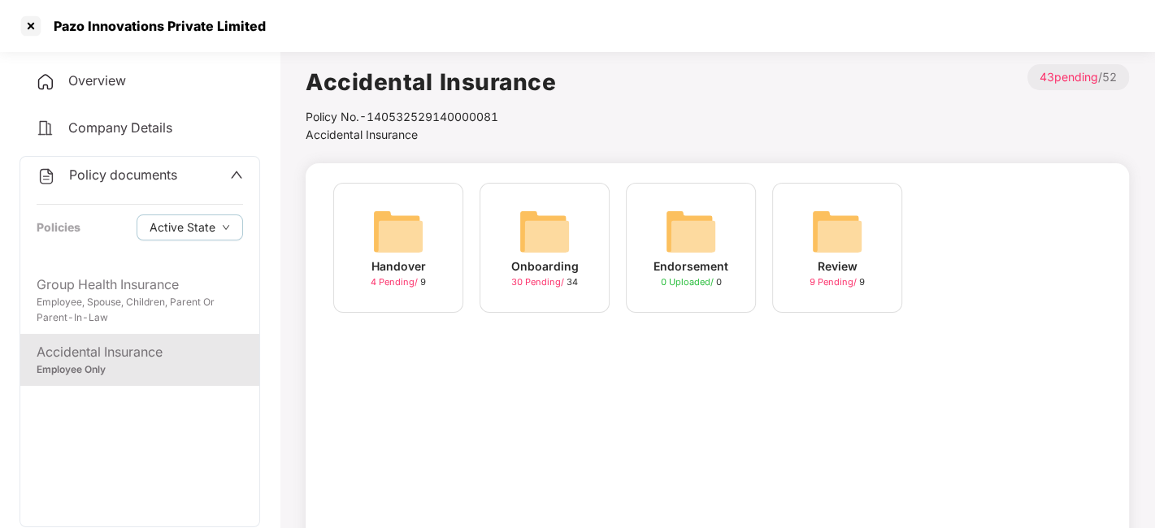
click at [554, 284] on span "30 Pending /" at bounding box center [538, 281] width 55 height 11
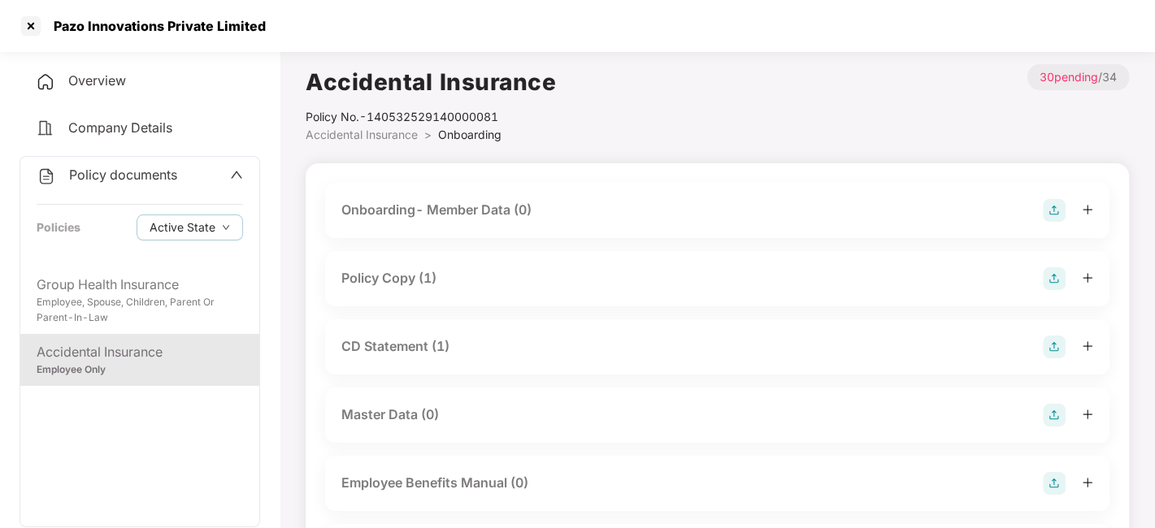
click at [407, 280] on div "Policy Copy (1)" at bounding box center [388, 278] width 95 height 20
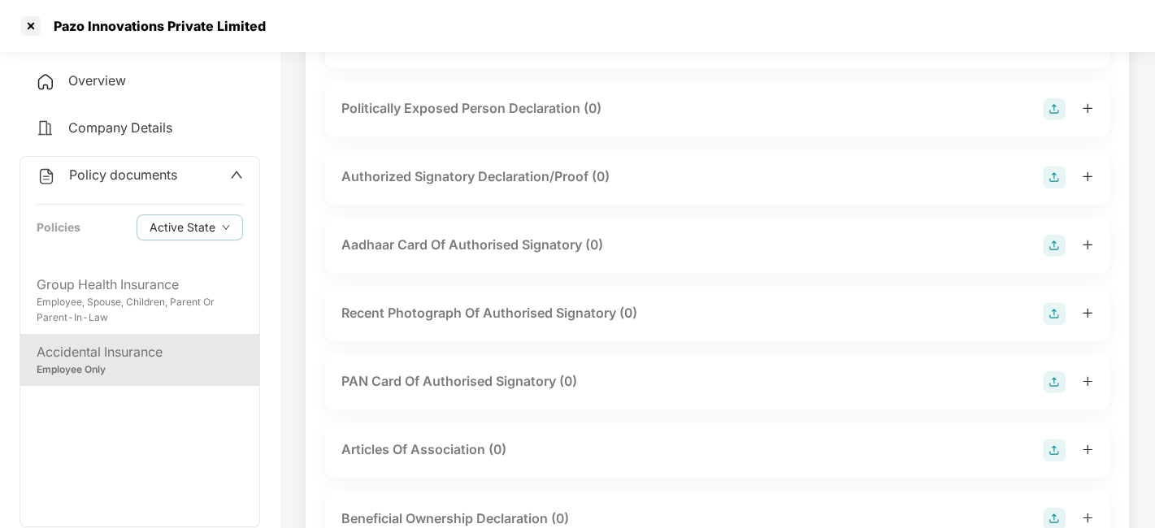
scroll to position [1723, 0]
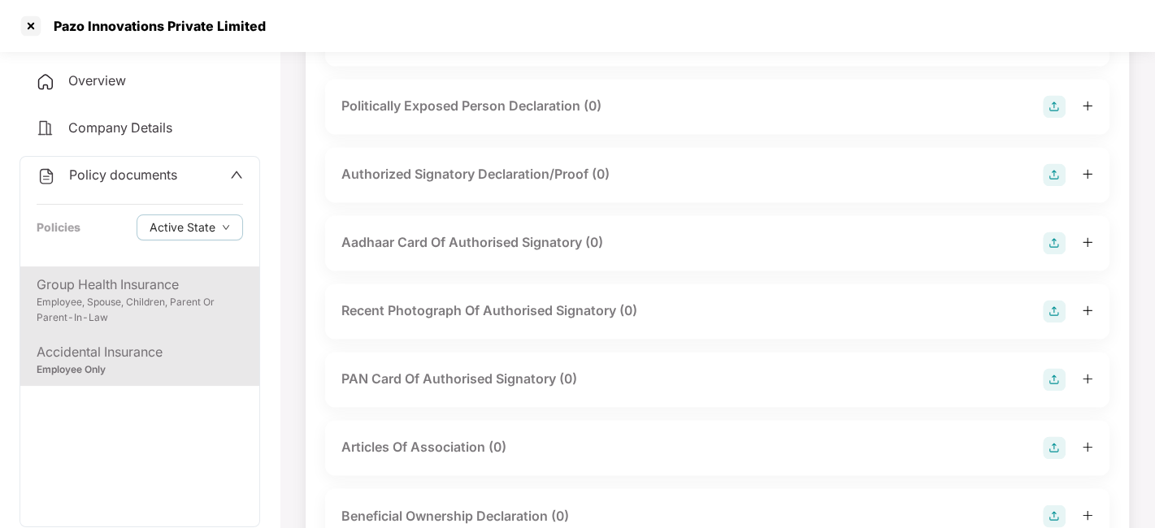
click at [180, 292] on div "Group Health Insurance" at bounding box center [140, 285] width 206 height 20
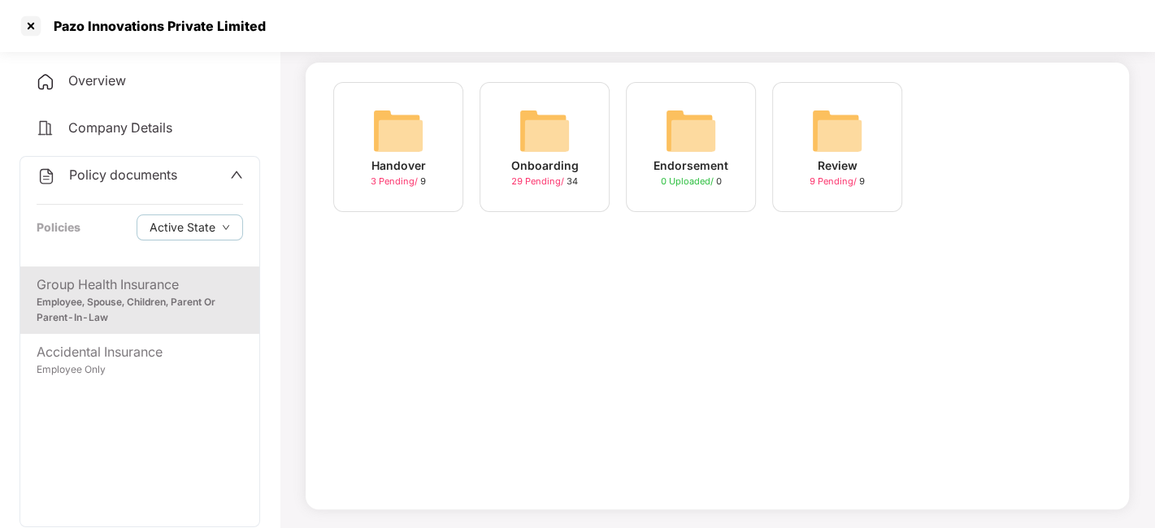
click at [536, 187] on div "29 Pending / 34" at bounding box center [544, 182] width 67 height 14
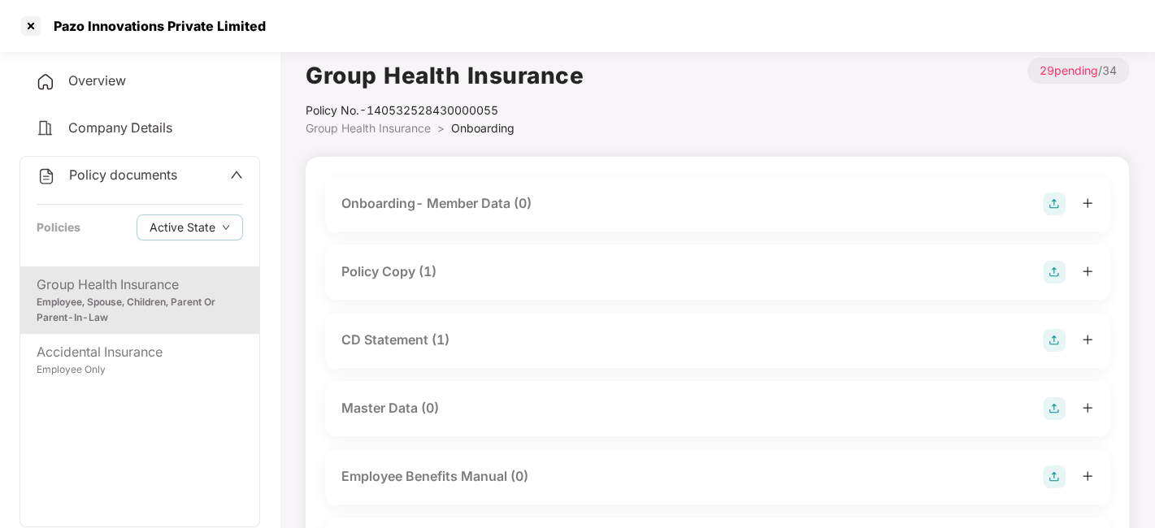
scroll to position [5, 0]
click at [397, 285] on div "Policy Copy (1)" at bounding box center [717, 273] width 784 height 55
click at [380, 277] on div "Policy Copy (1)" at bounding box center [388, 273] width 95 height 20
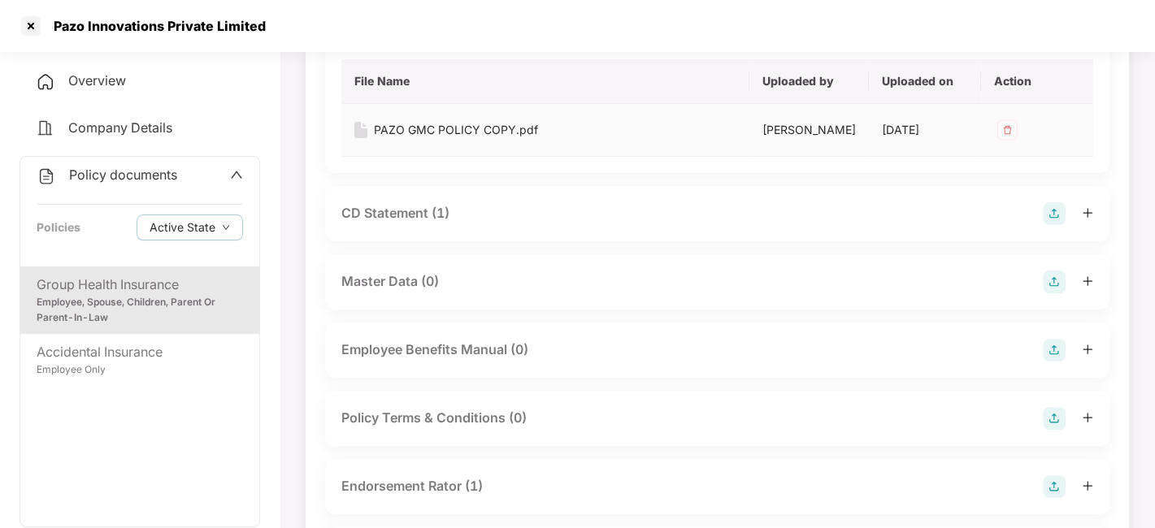
scroll to position [253, 0]
click at [398, 221] on div "CD Statement (1)" at bounding box center [395, 211] width 108 height 20
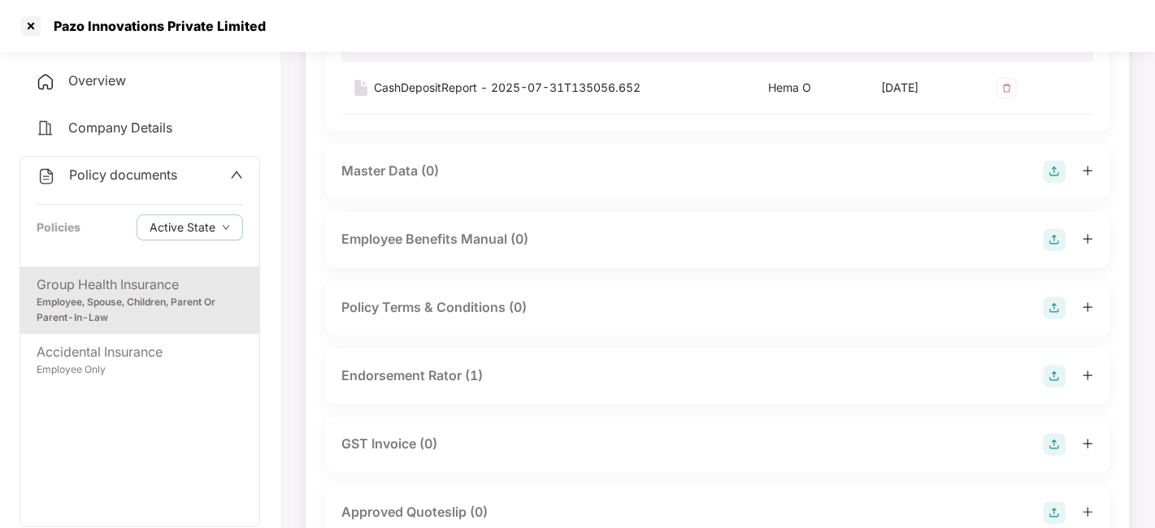
scroll to position [478, 0]
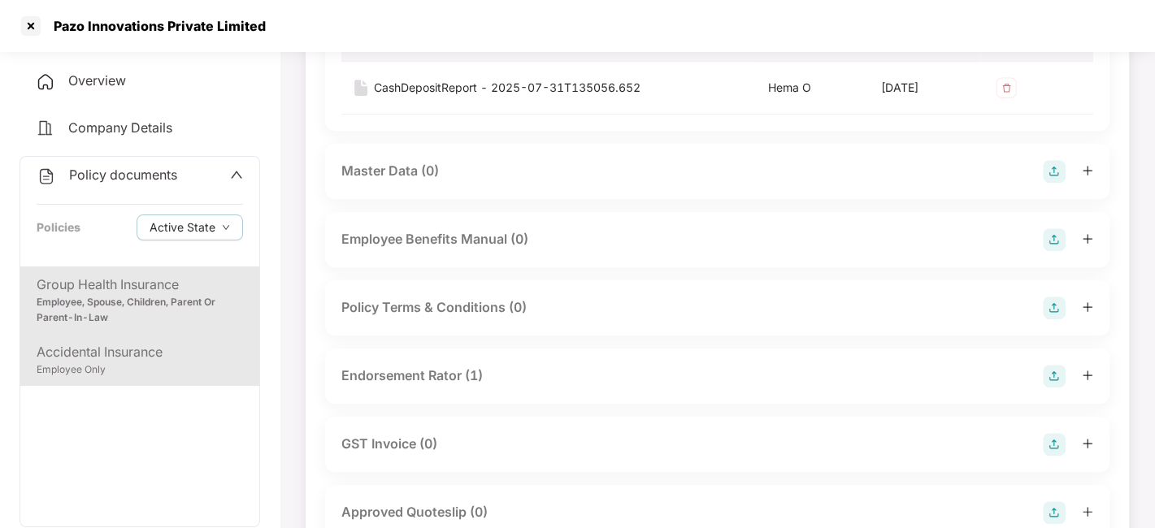
click at [109, 371] on div "Employee Only" at bounding box center [140, 370] width 206 height 15
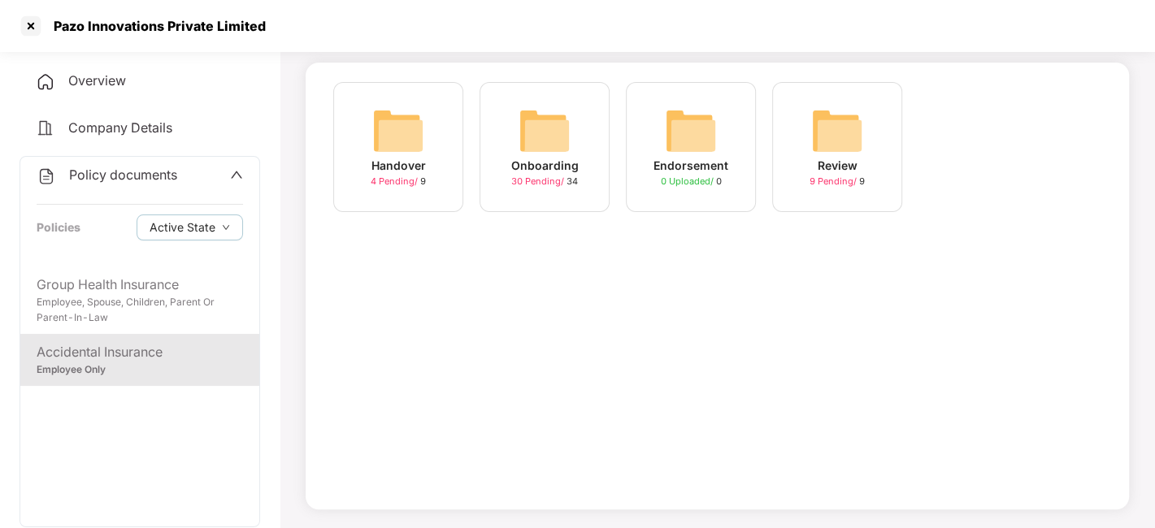
click at [540, 182] on span "30 Pending /" at bounding box center [538, 181] width 55 height 11
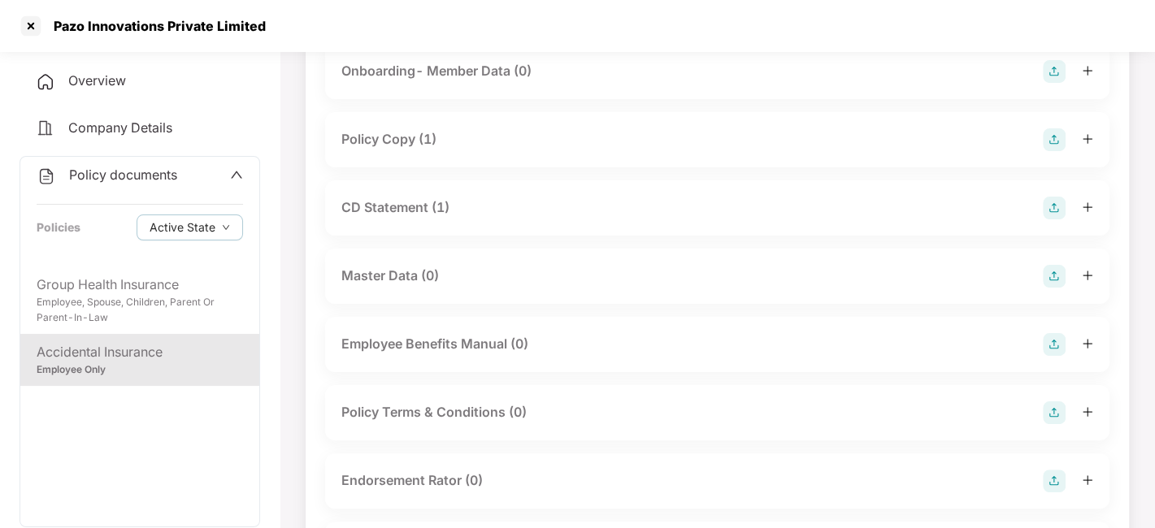
scroll to position [0, 0]
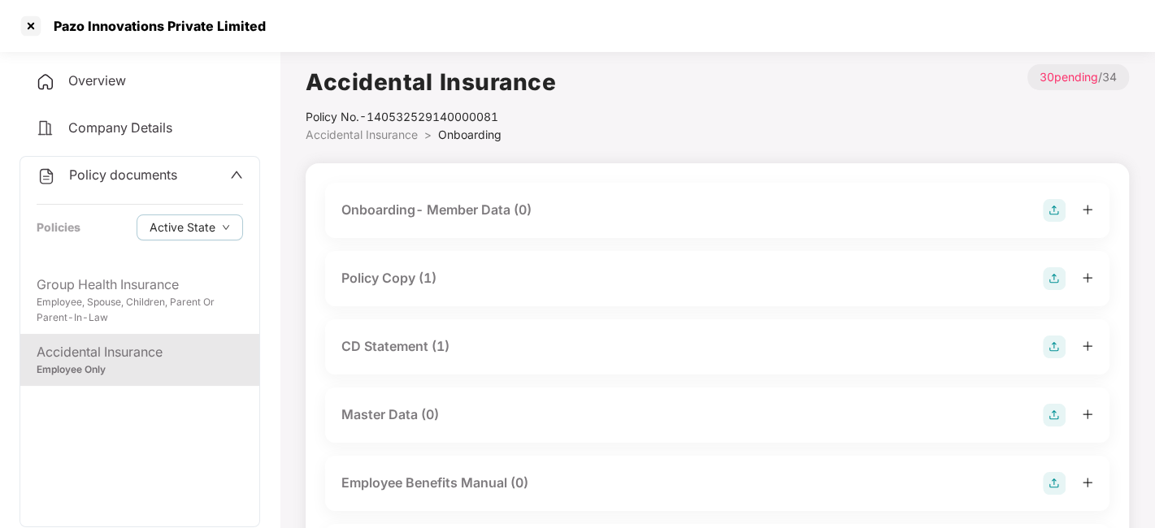
click at [384, 284] on div "Policy Copy (1)" at bounding box center [388, 278] width 95 height 20
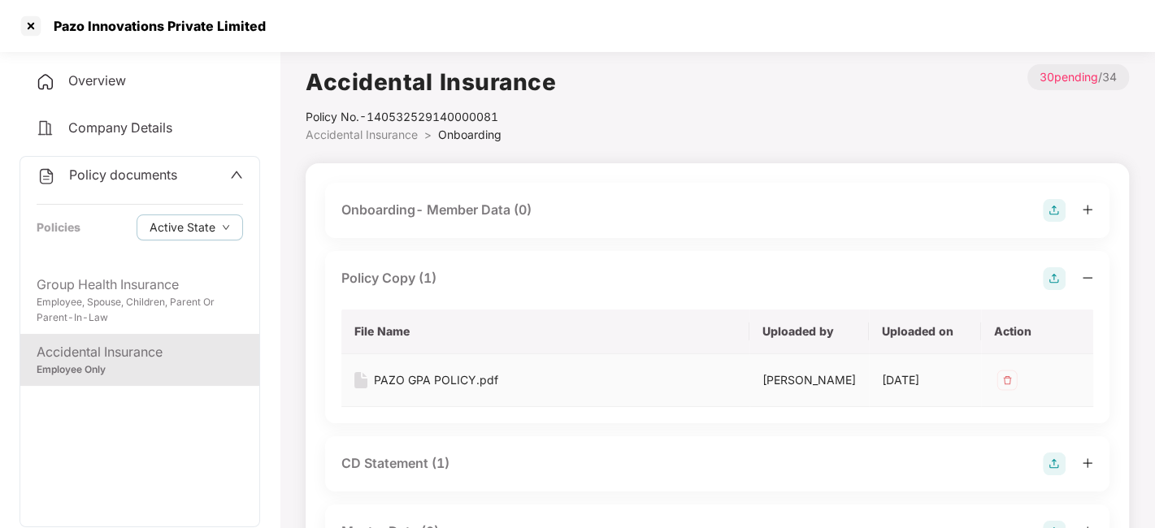
click at [419, 384] on div "PAZO GPA POLICY.pdf" at bounding box center [436, 380] width 124 height 18
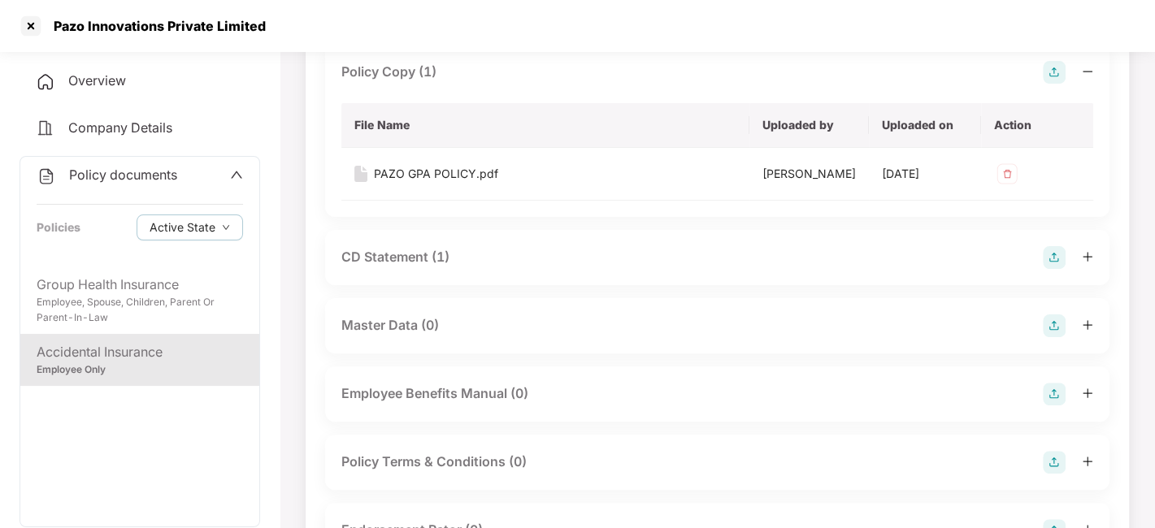
scroll to position [207, 0]
click at [392, 267] on div "CD Statement (1)" at bounding box center [395, 256] width 108 height 20
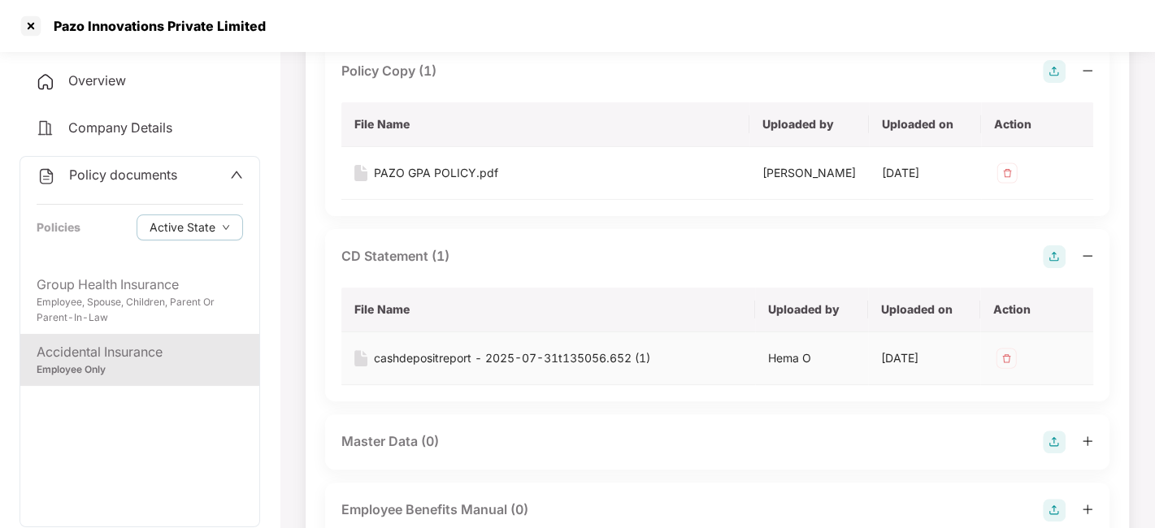
click at [464, 366] on div "cashdepositreport - 2025-07-31t135056.652 (1)" at bounding box center [512, 358] width 276 height 18
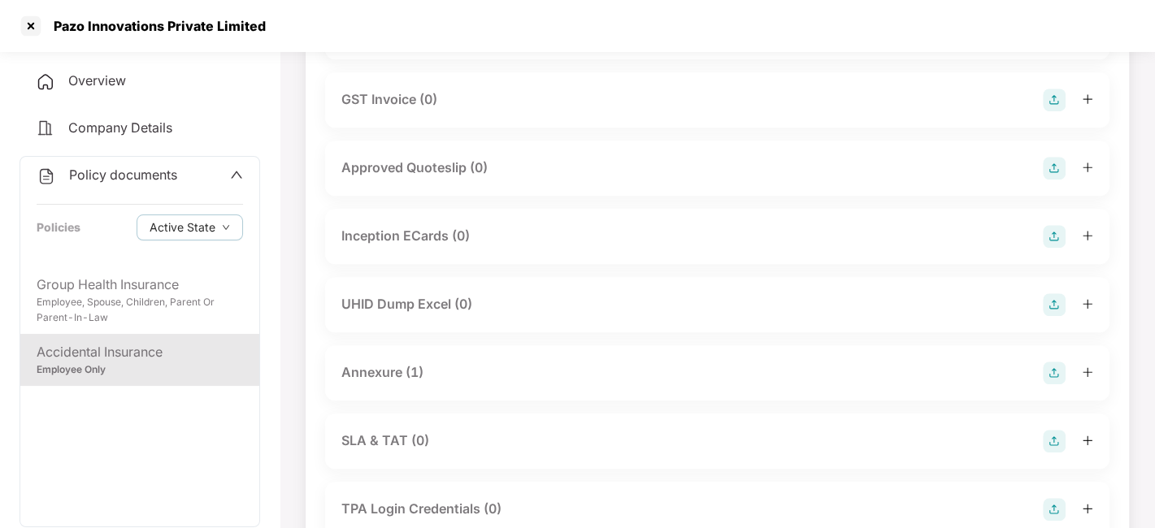
scroll to position [894, 0]
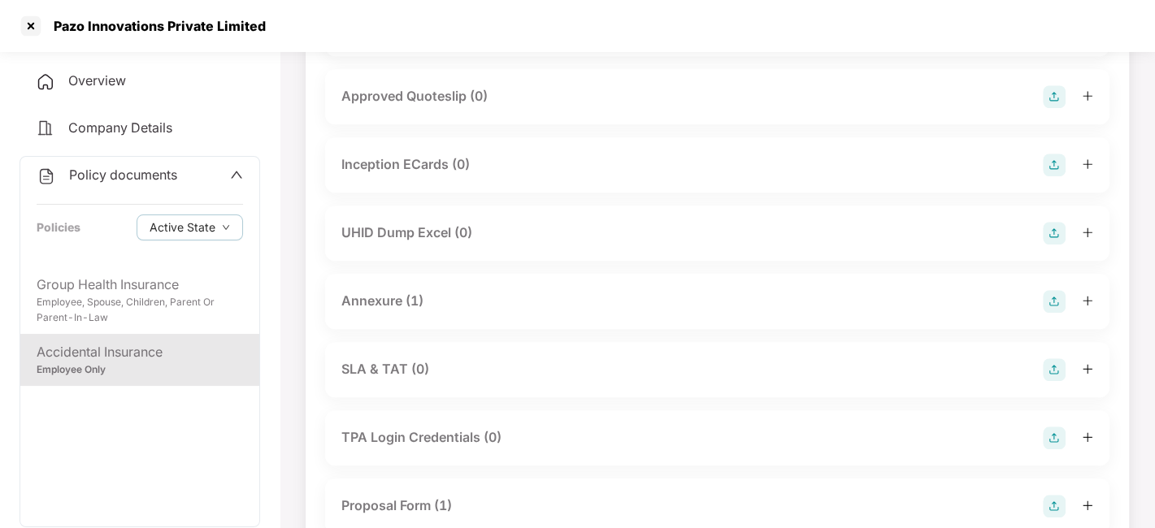
click at [380, 311] on div "Annexure (1)" at bounding box center [382, 301] width 82 height 20
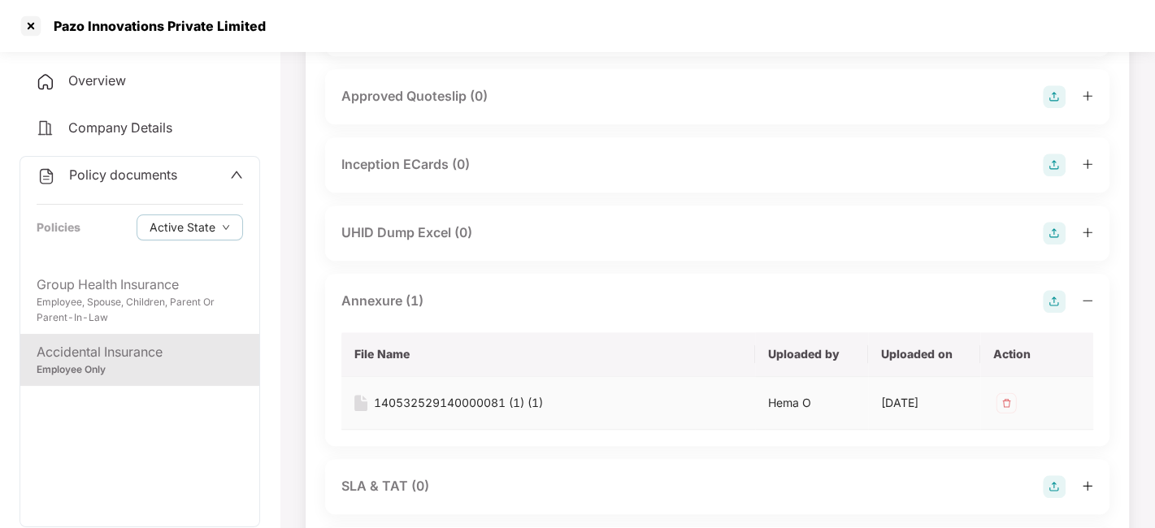
click at [432, 412] on div "140532529140000081 (1) (1)" at bounding box center [458, 403] width 169 height 18
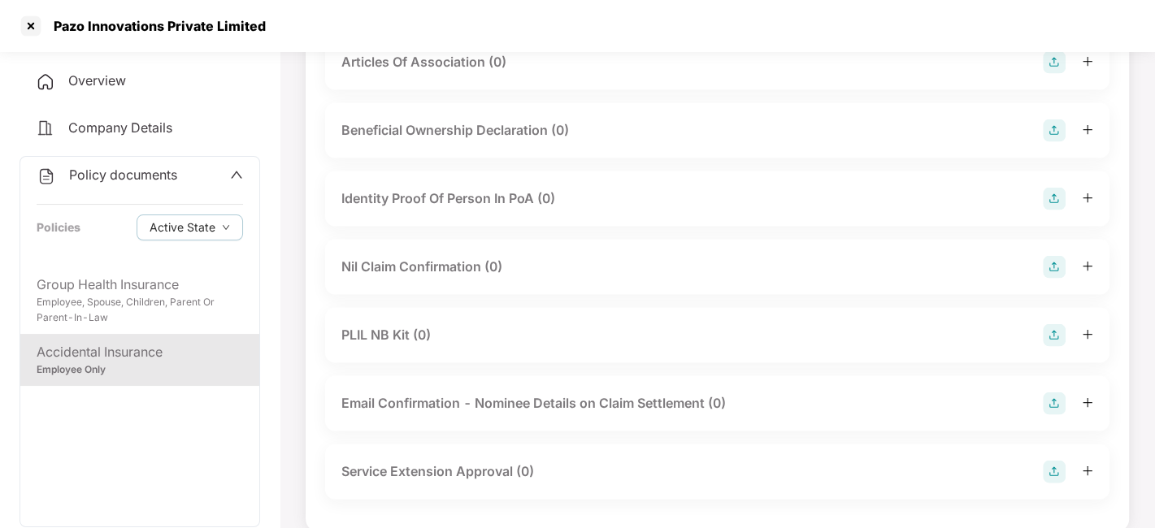
scroll to position [2377, 0]
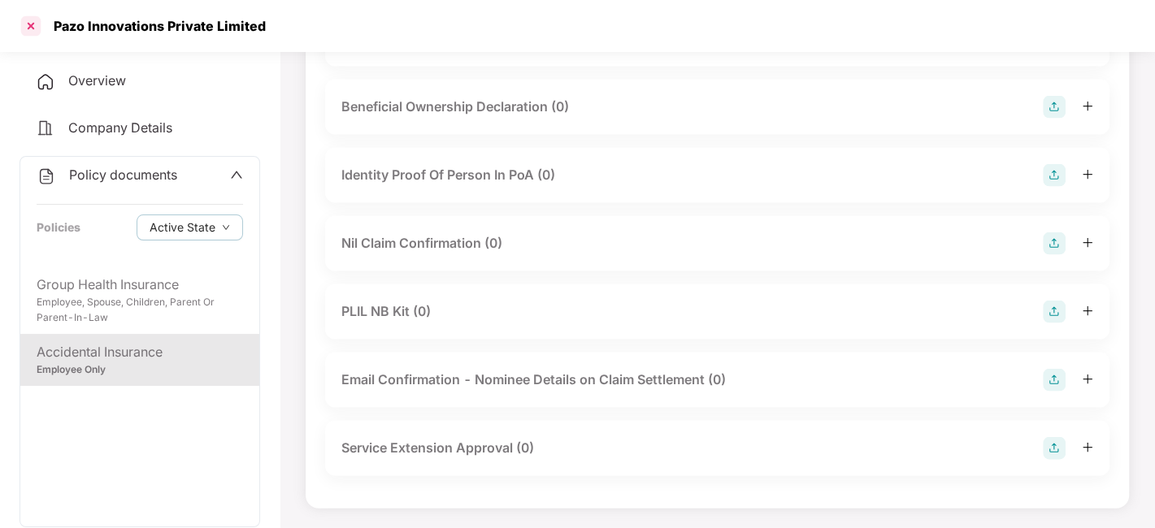
click at [28, 24] on div at bounding box center [31, 26] width 26 height 26
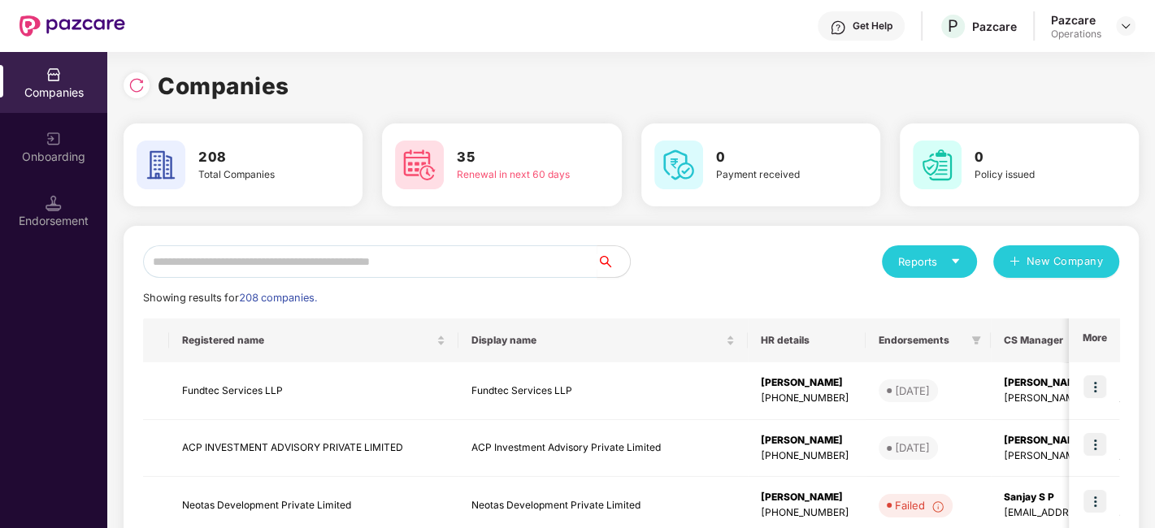
scroll to position [0, 0]
click at [317, 250] on input "text" at bounding box center [370, 261] width 454 height 33
paste input "**********"
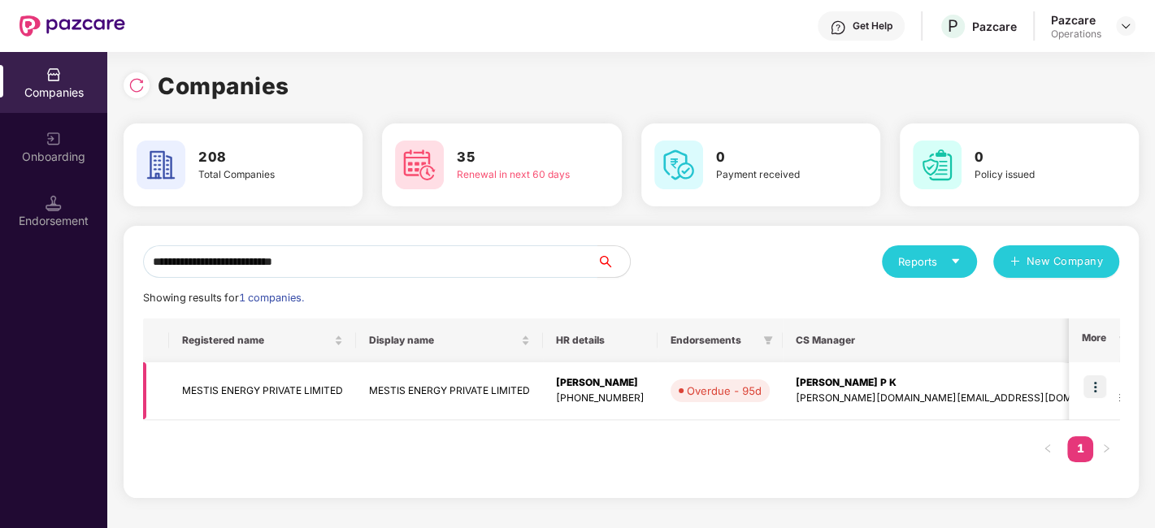
type input "**********"
click at [316, 389] on td "MESTIS ENERGY PRIVATE LIMITED" at bounding box center [262, 392] width 187 height 58
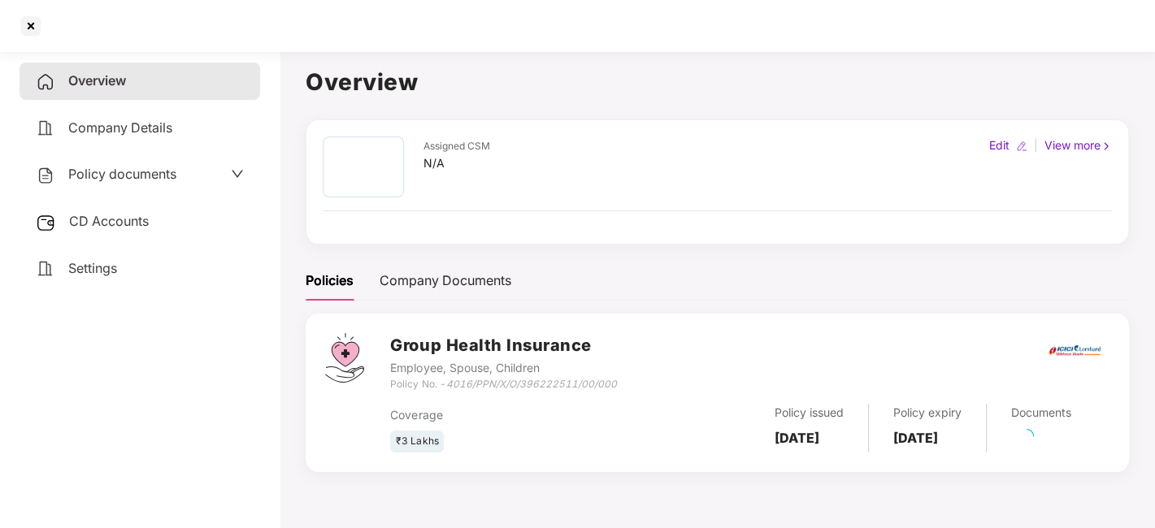
scroll to position [44, 0]
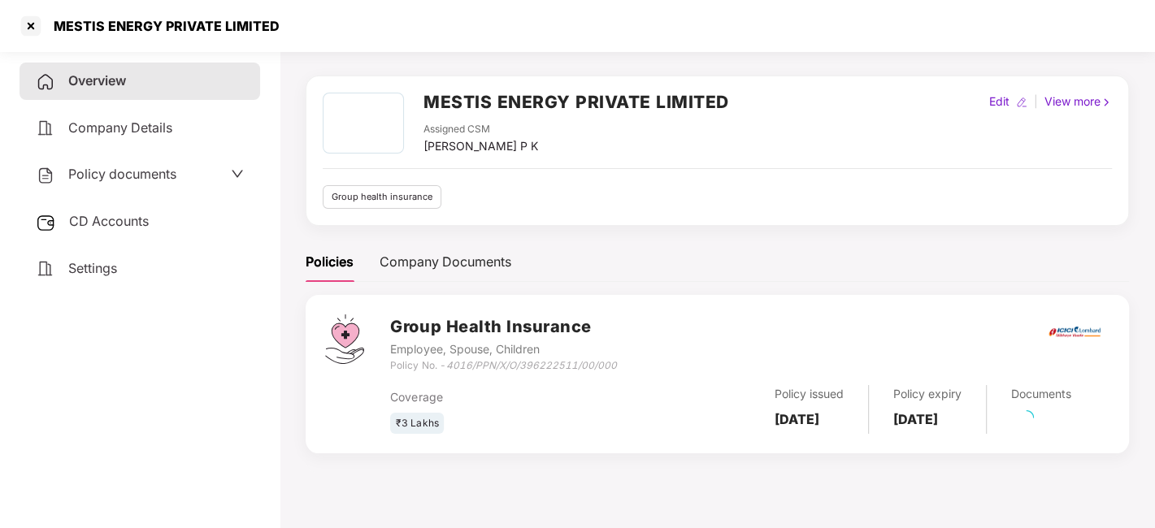
click at [176, 172] on span "Policy documents" at bounding box center [122, 174] width 108 height 16
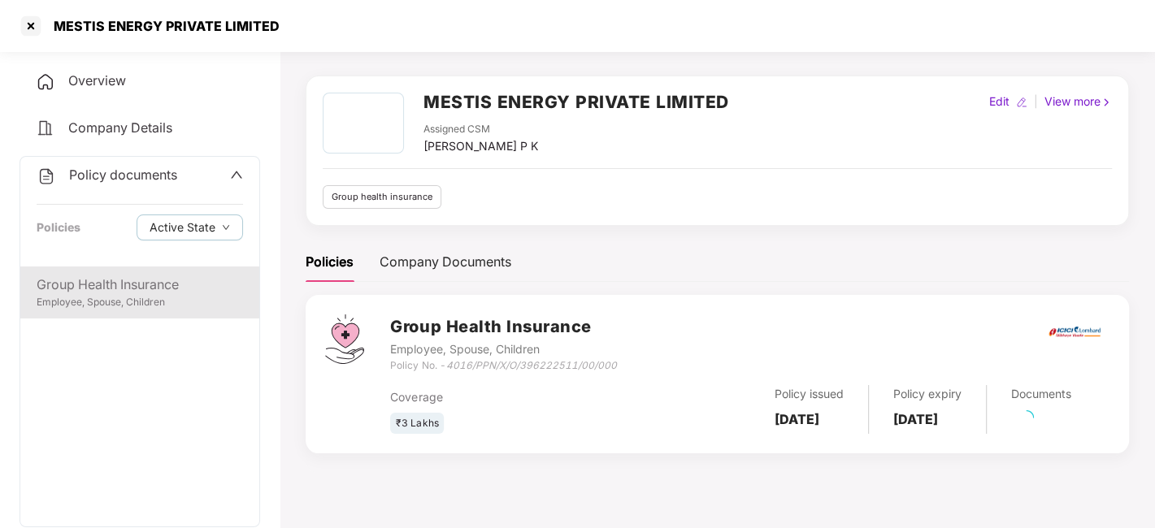
click at [133, 280] on div "Group Health Insurance" at bounding box center [140, 285] width 206 height 20
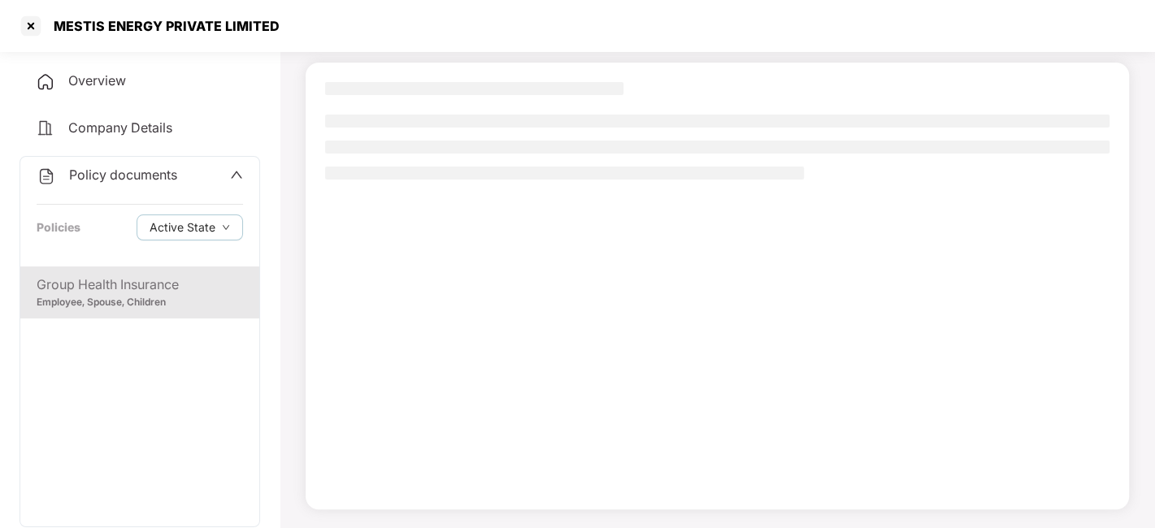
scroll to position [0, 0]
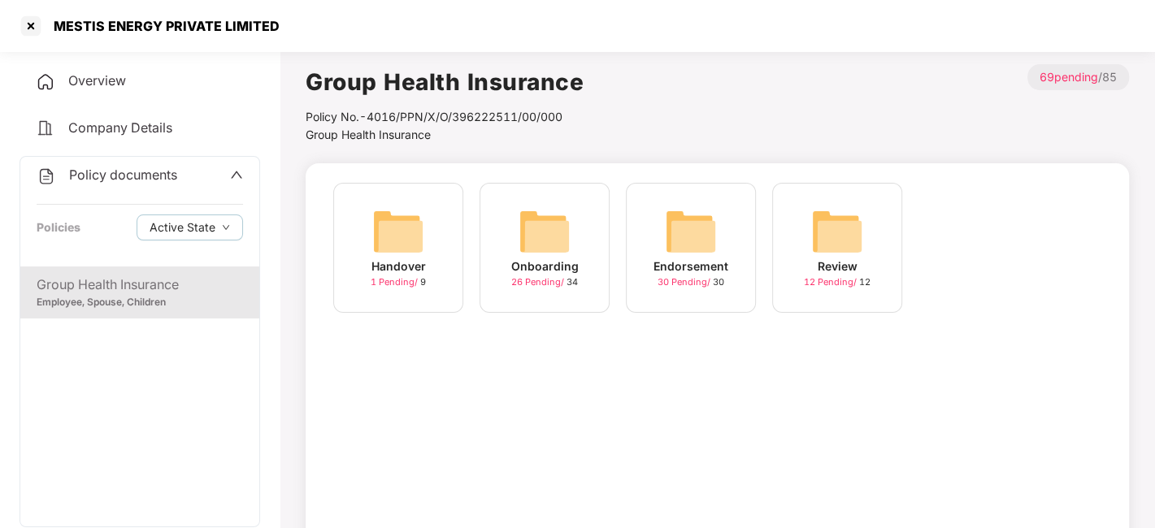
click at [542, 286] on span "26 Pending /" at bounding box center [538, 281] width 55 height 11
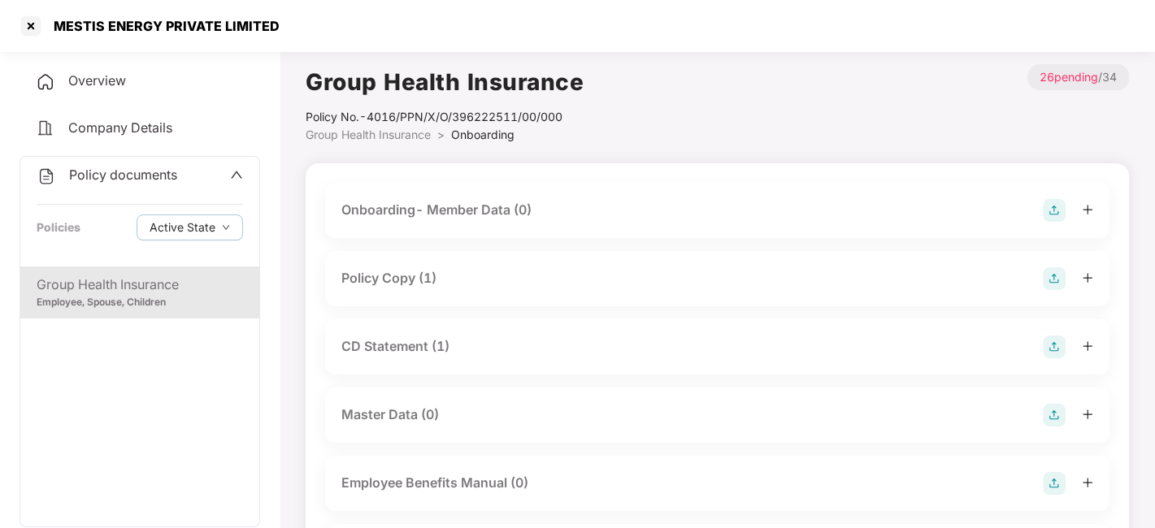
click at [542, 286] on div "Policy Copy (1)" at bounding box center [717, 278] width 752 height 23
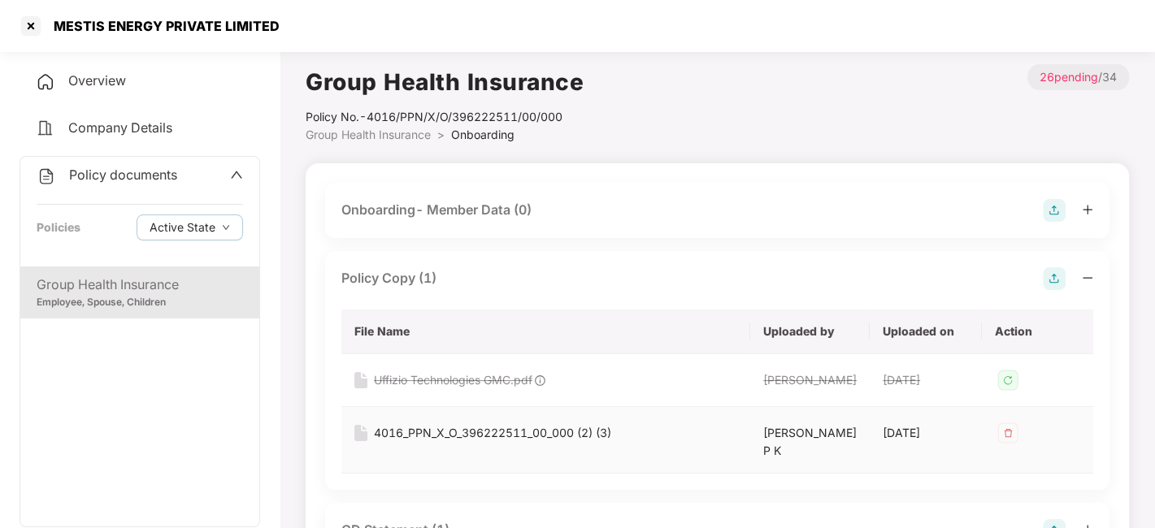
click at [408, 436] on div "4016_PPN_X_O_396222511_00_000 (2) (3)" at bounding box center [492, 433] width 237 height 18
click at [384, 432] on div "4016_PPN_X_O_396222511_00_000 (2) (3)" at bounding box center [492, 433] width 237 height 18
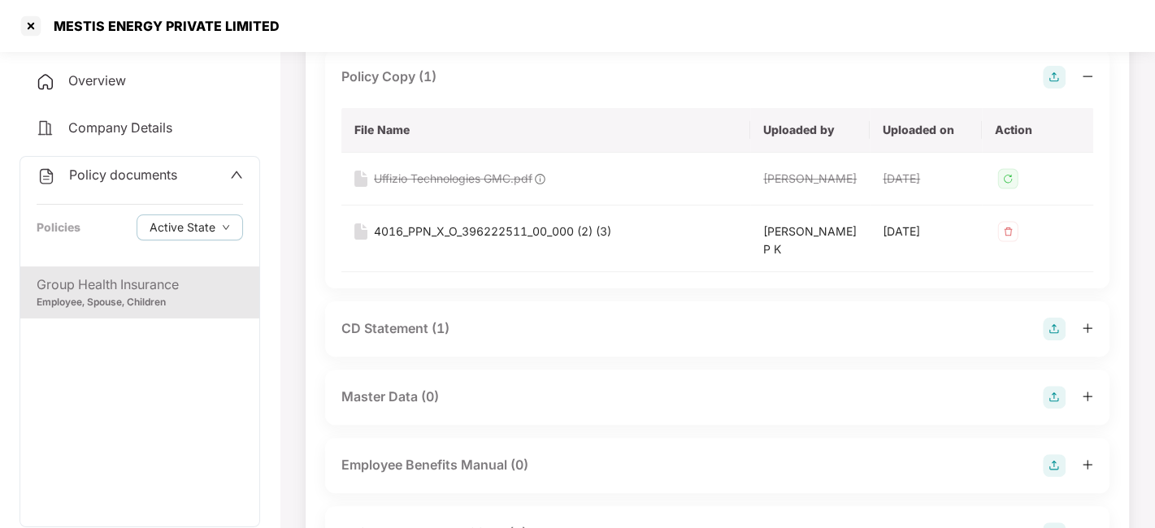
scroll to position [207, 0]
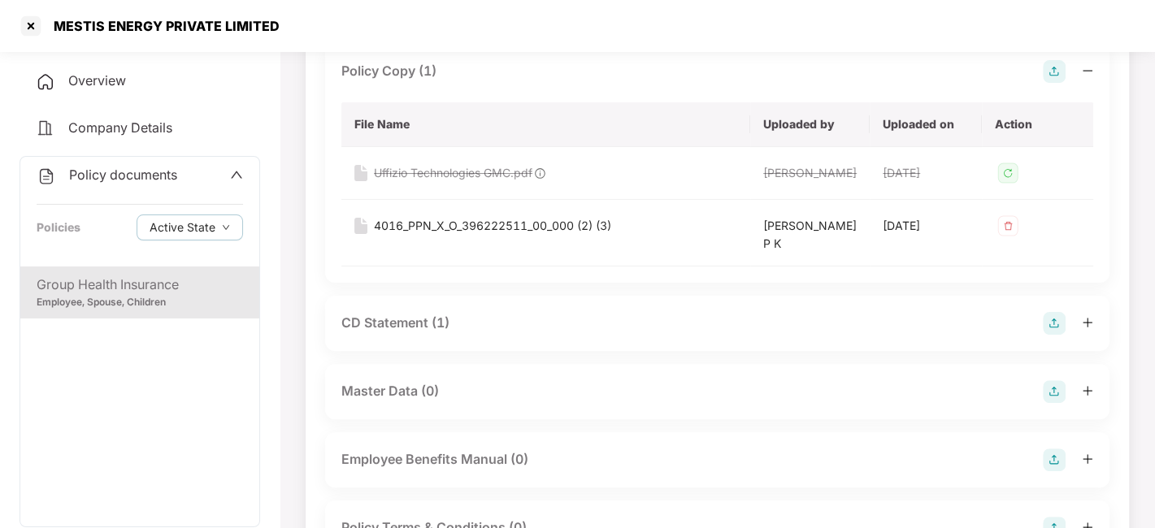
click at [399, 313] on div "CD Statement (1)" at bounding box center [395, 323] width 108 height 20
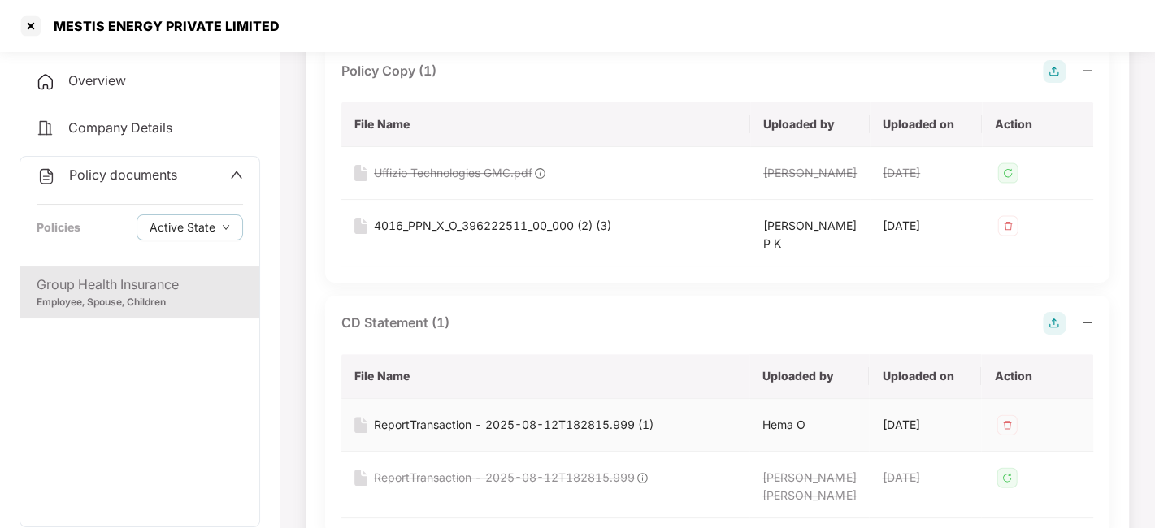
click at [407, 416] on div "ReportTransaction - 2025-08-12T182815.999 (1)" at bounding box center [514, 425] width 280 height 18
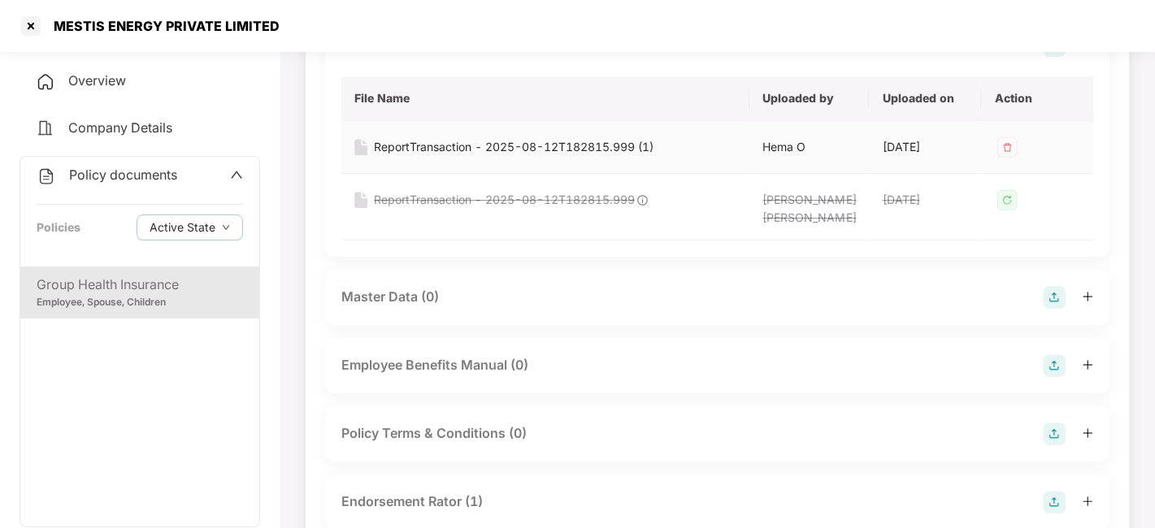
scroll to position [599, 0]
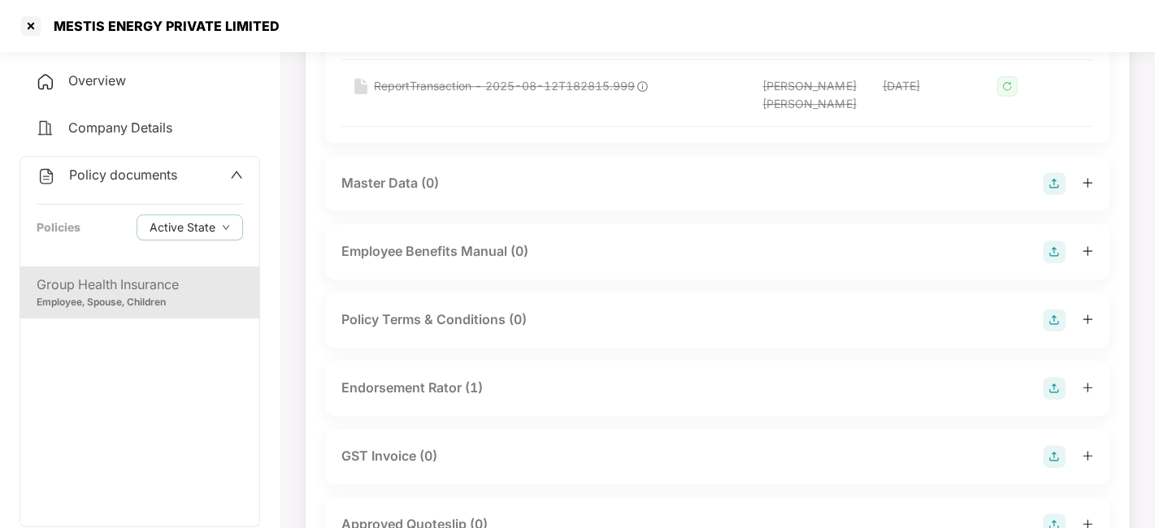
click at [393, 384] on div "Endorsement Rator (1)" at bounding box center [717, 388] width 752 height 23
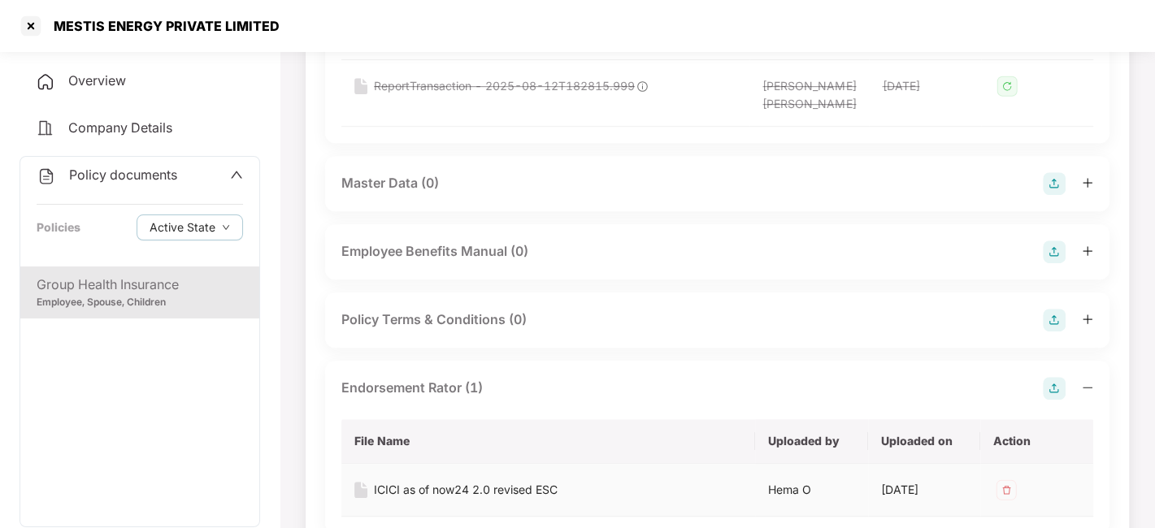
click at [426, 481] on div "ICICI as of now24 2.0 revised ESC" at bounding box center [466, 490] width 184 height 18
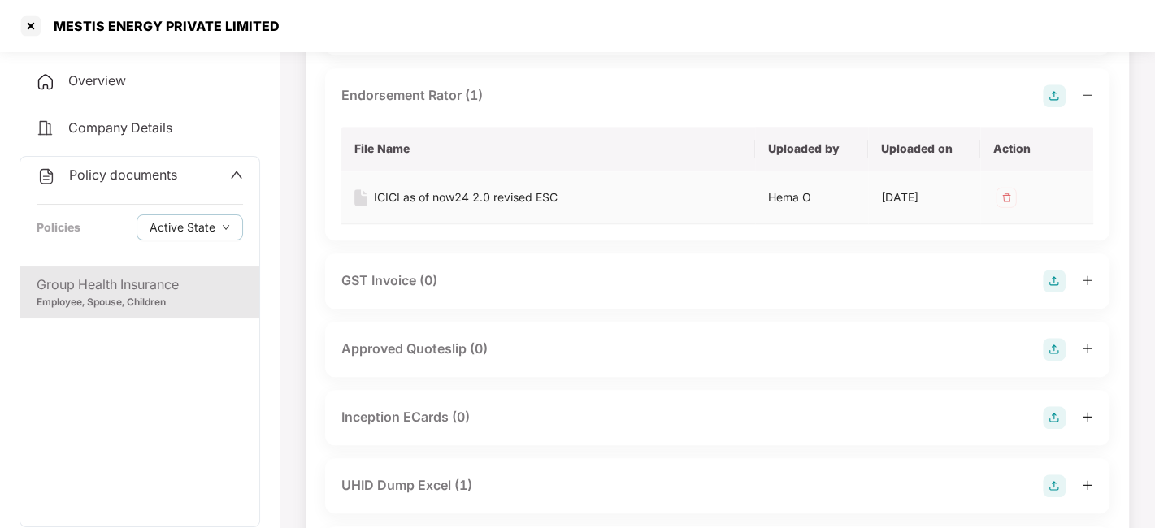
scroll to position [901, 0]
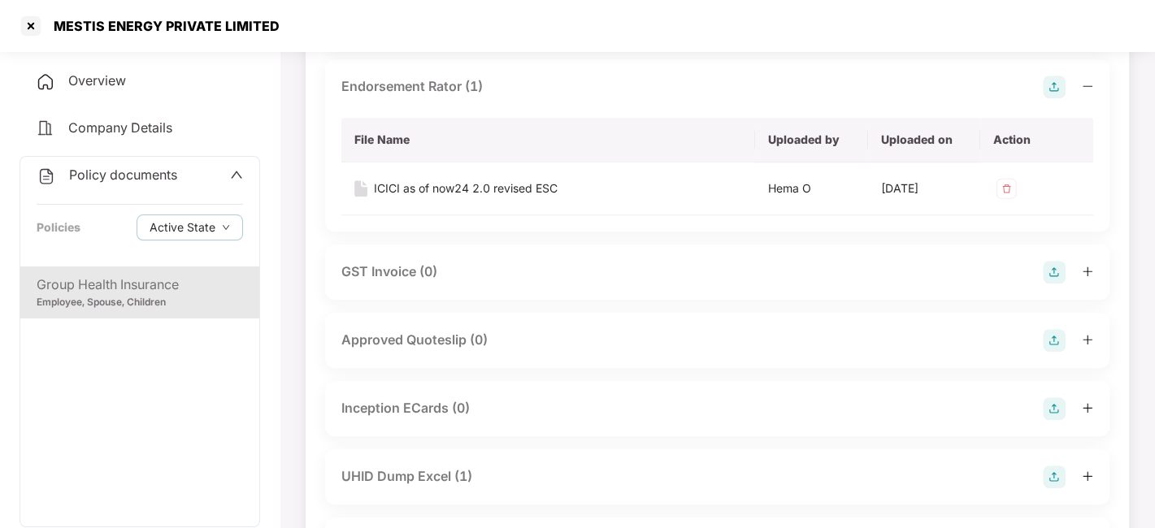
click at [407, 467] on div "UHID Dump Excel (1)" at bounding box center [406, 477] width 131 height 20
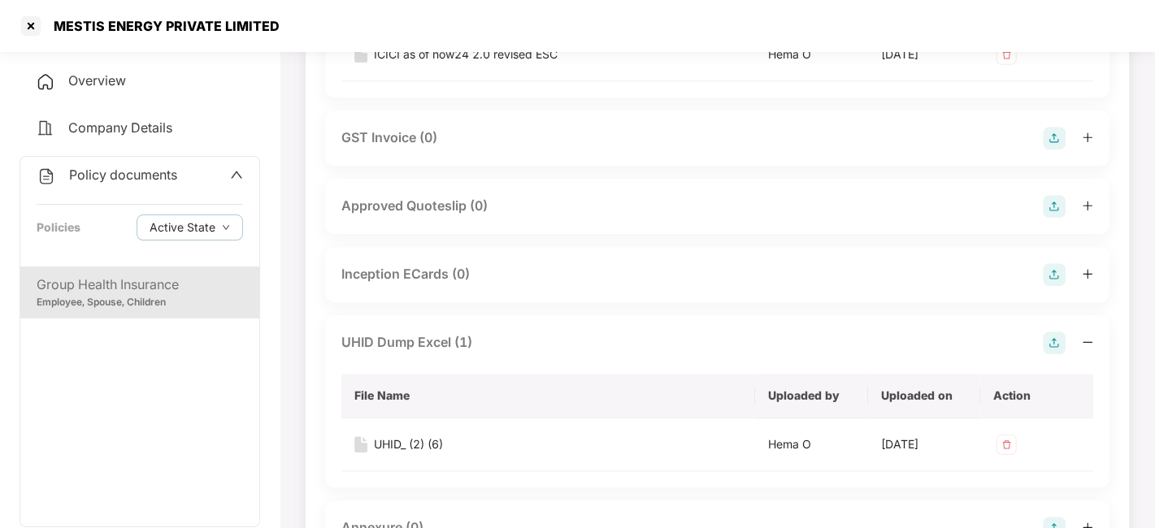
scroll to position [1035, 0]
click at [378, 435] on div "UHID_ (2) (6)" at bounding box center [408, 444] width 69 height 18
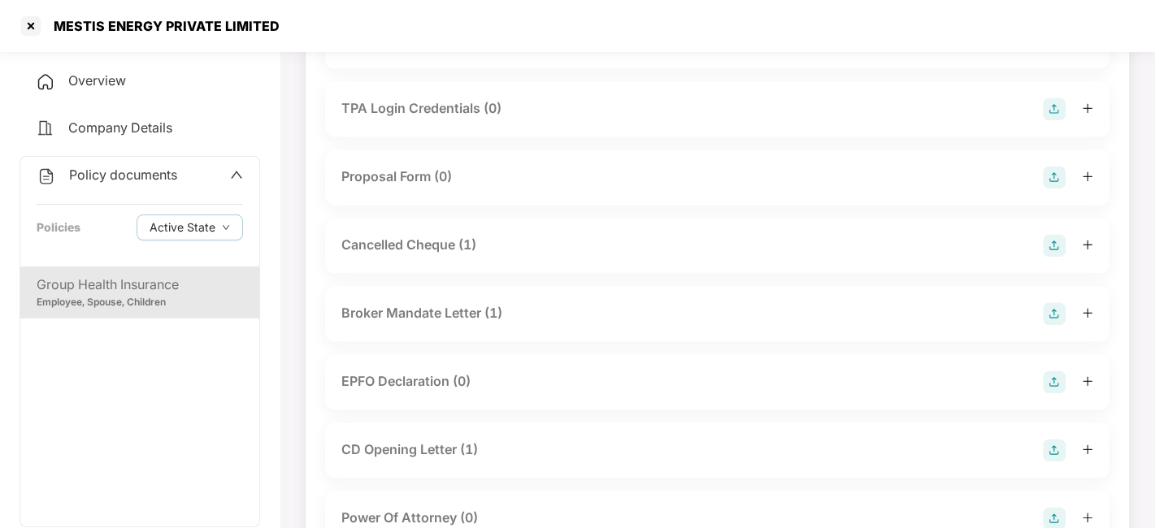
scroll to position [1592, 0]
click at [390, 233] on div "Cancelled Cheque (1)" at bounding box center [408, 243] width 135 height 20
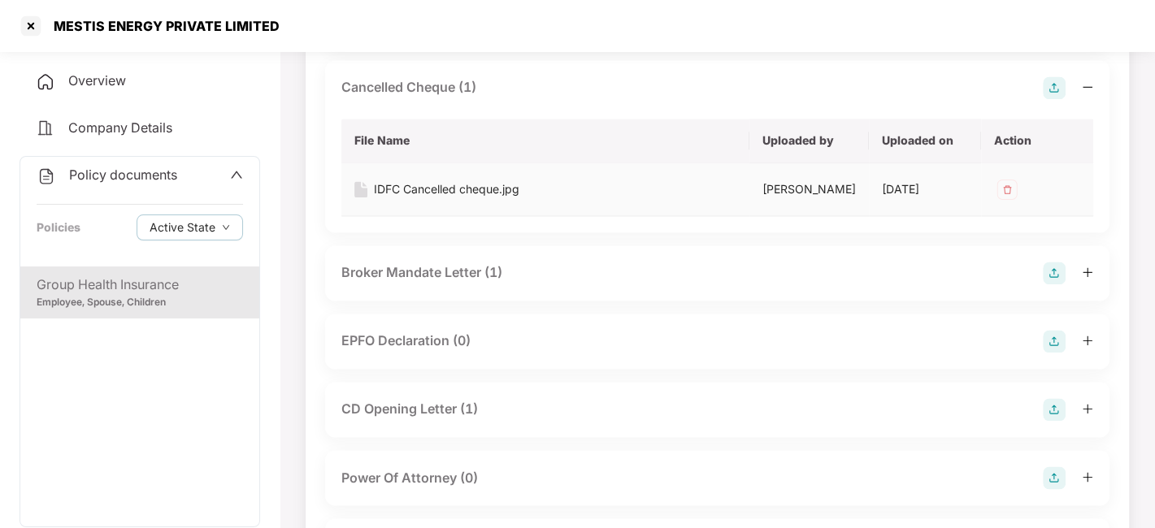
scroll to position [1749, 0]
click at [422, 299] on div "Broker Mandate Letter (1)" at bounding box center [717, 272] width 784 height 55
click at [407, 282] on div "Broker Mandate Letter (1)" at bounding box center [421, 272] width 161 height 20
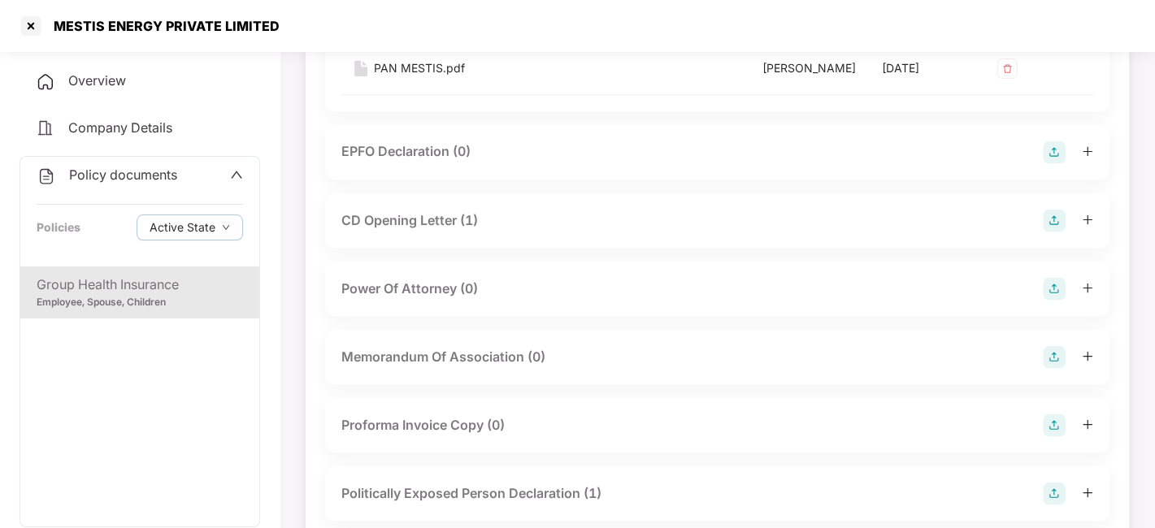
scroll to position [2055, 0]
click at [376, 230] on div "CD Opening Letter (1)" at bounding box center [409, 220] width 137 height 20
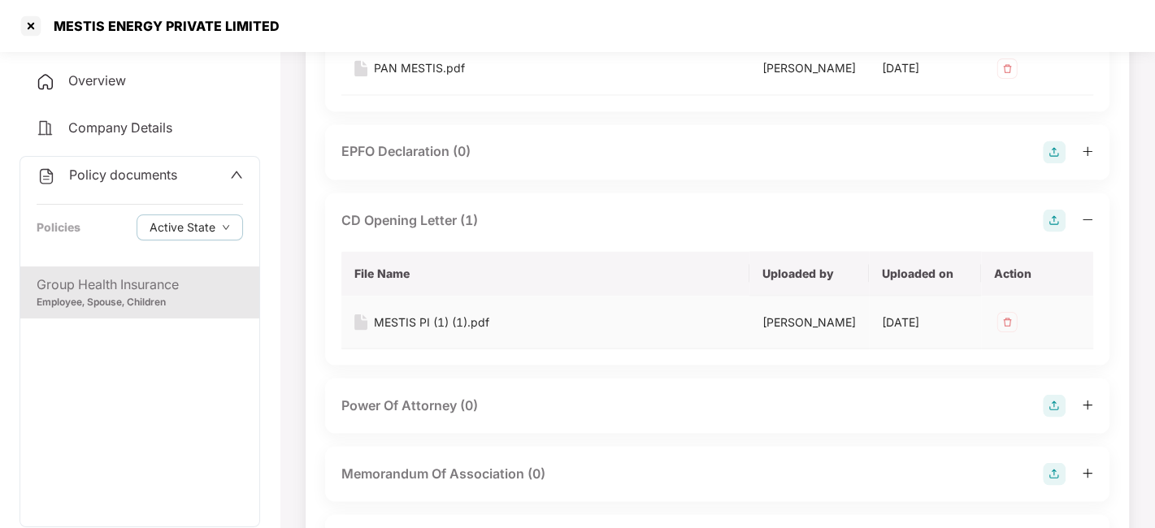
click at [394, 331] on div "MESTIS PI (1) (1).pdf" at bounding box center [431, 322] width 115 height 18
